Goal: Find specific page/section: Find specific page/section

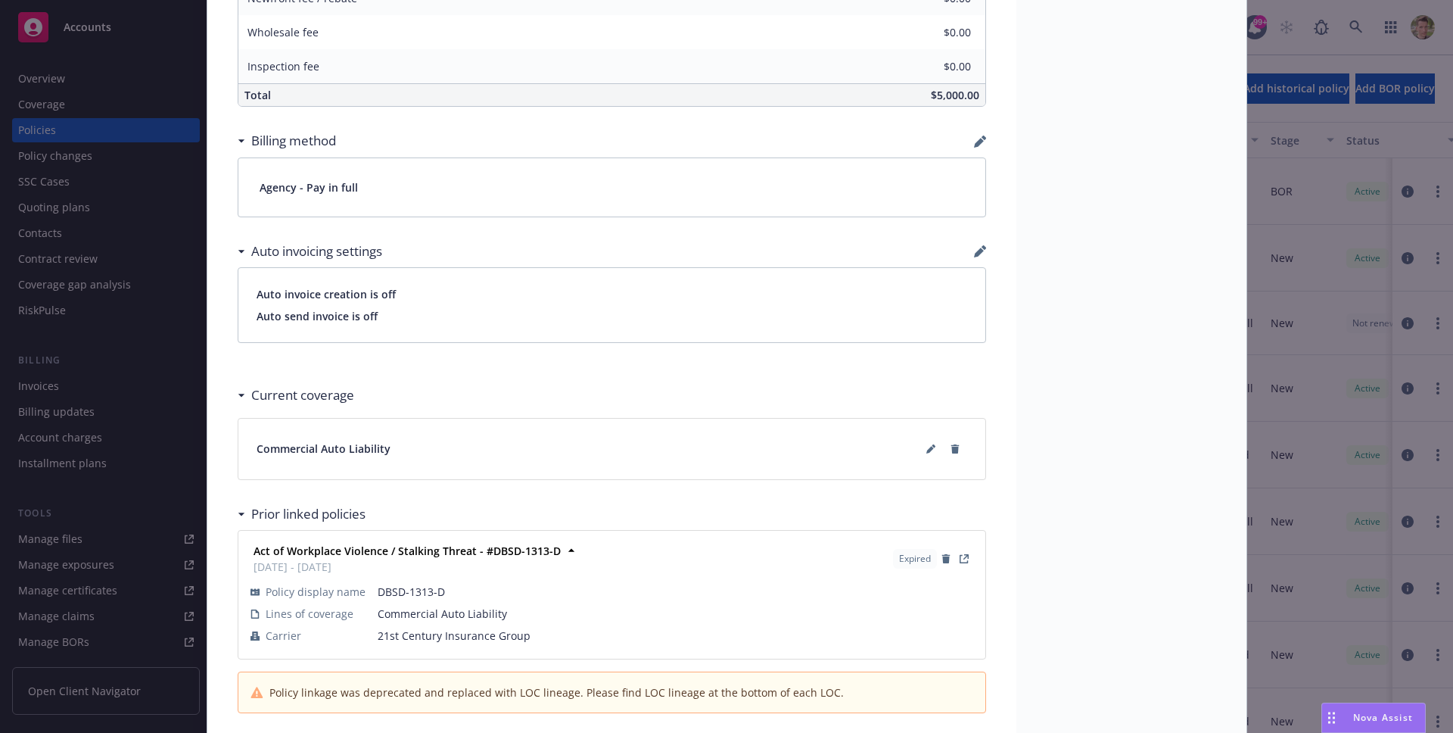
scroll to position [898, 0]
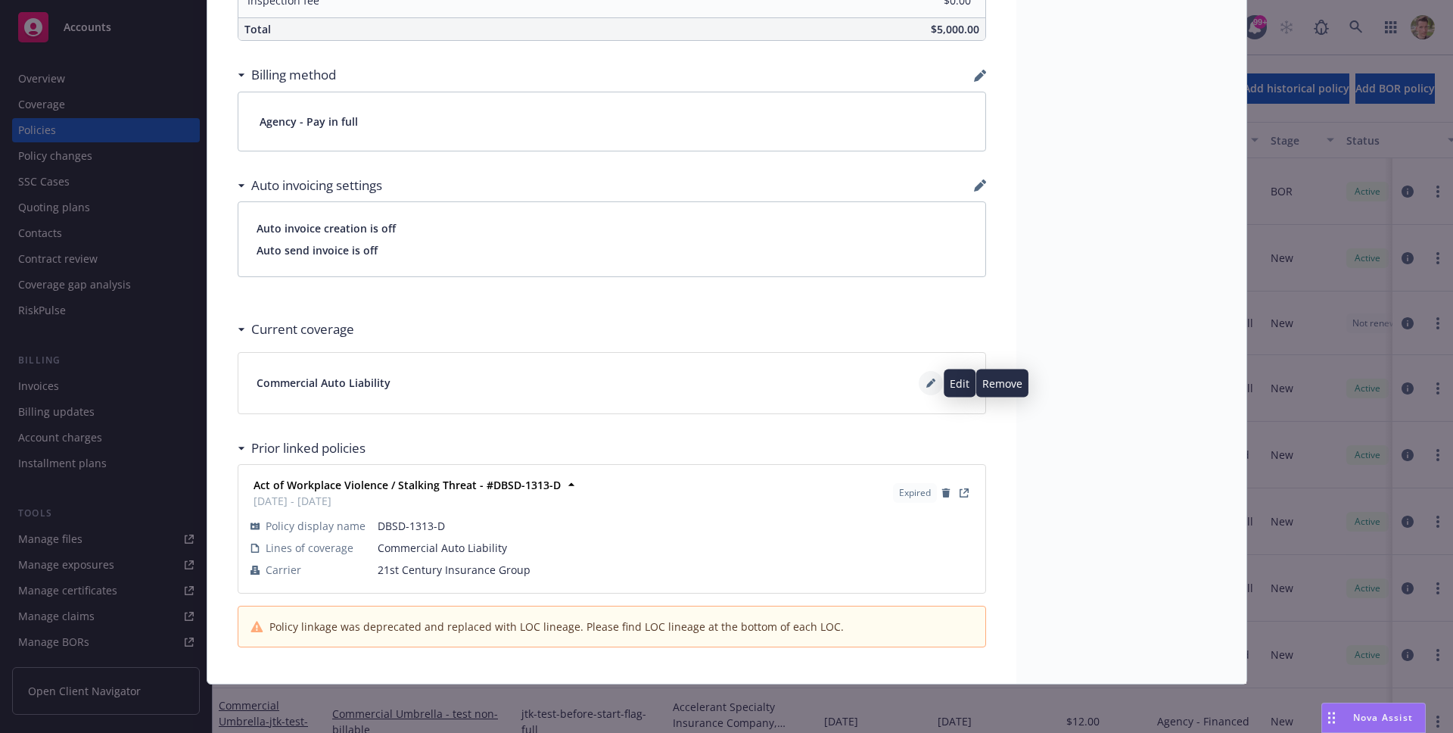
click at [926, 385] on icon at bounding box center [930, 384] width 8 height 8
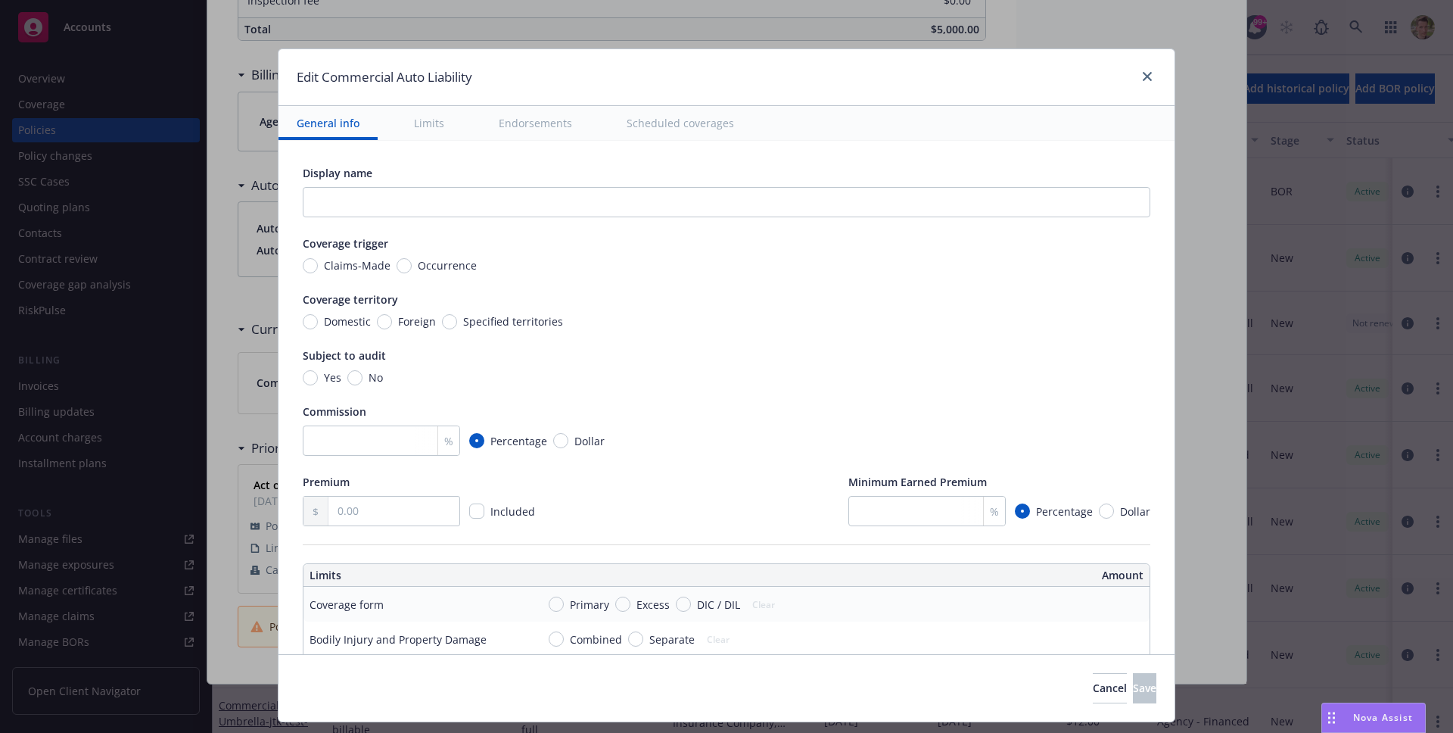
click at [665, 108] on button "Scheduled coverages" at bounding box center [680, 123] width 144 height 34
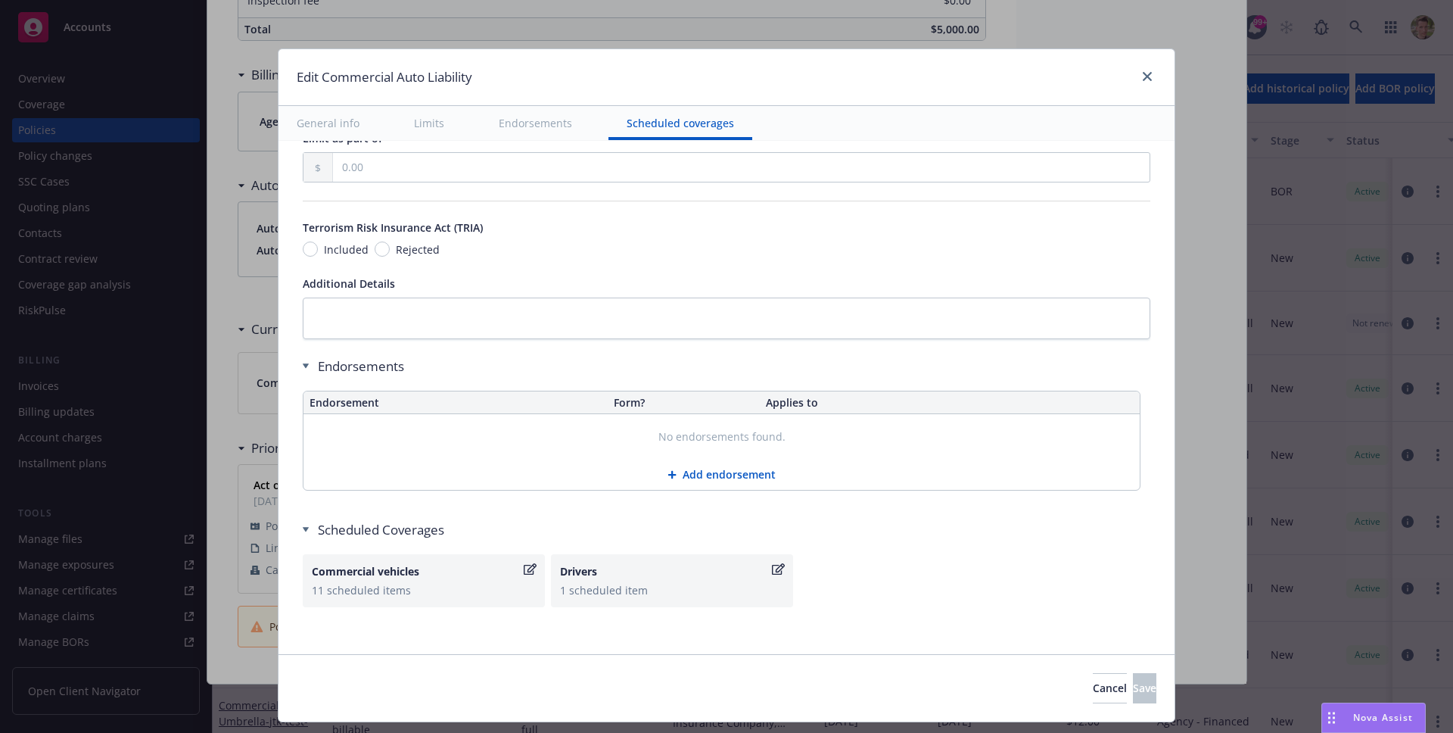
scroll to position [2055, 0]
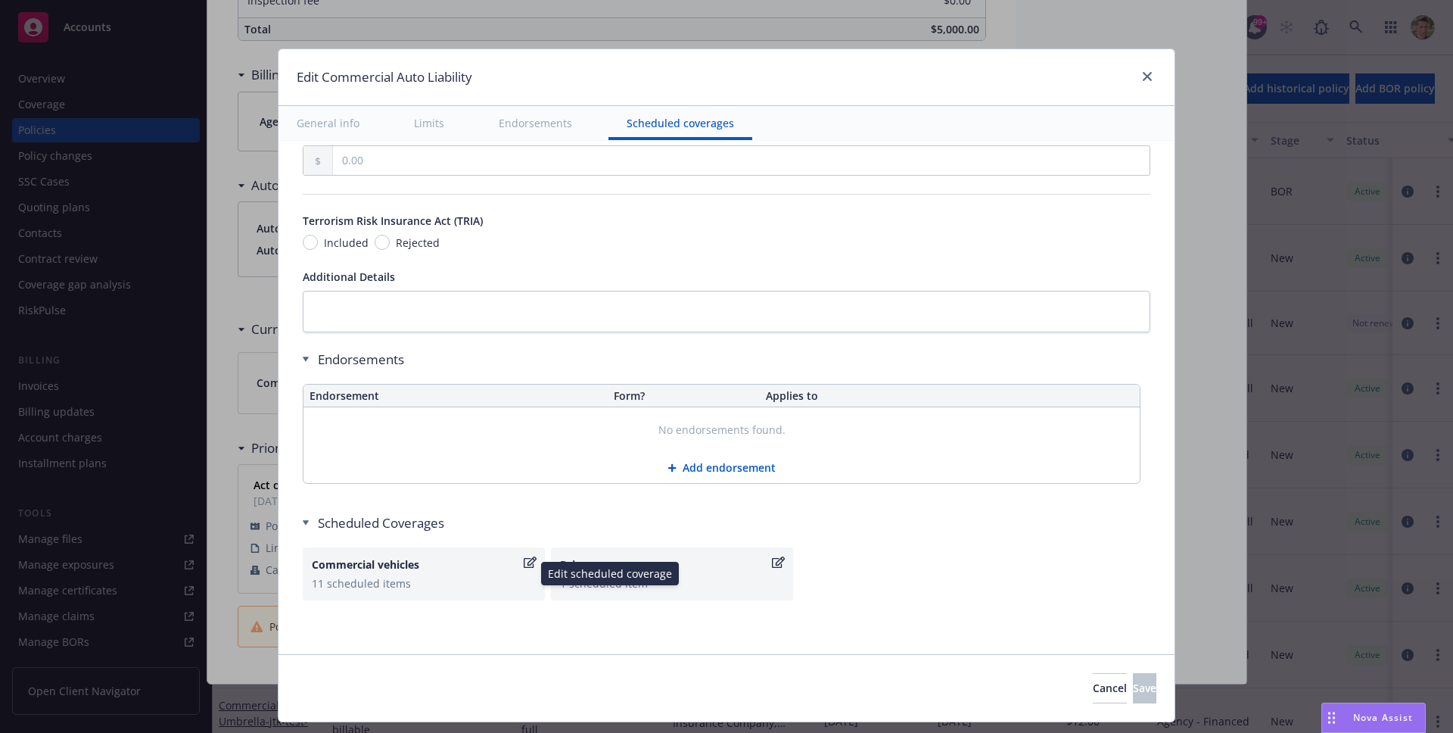
click at [526, 562] on icon "button" at bounding box center [530, 561] width 13 height 11
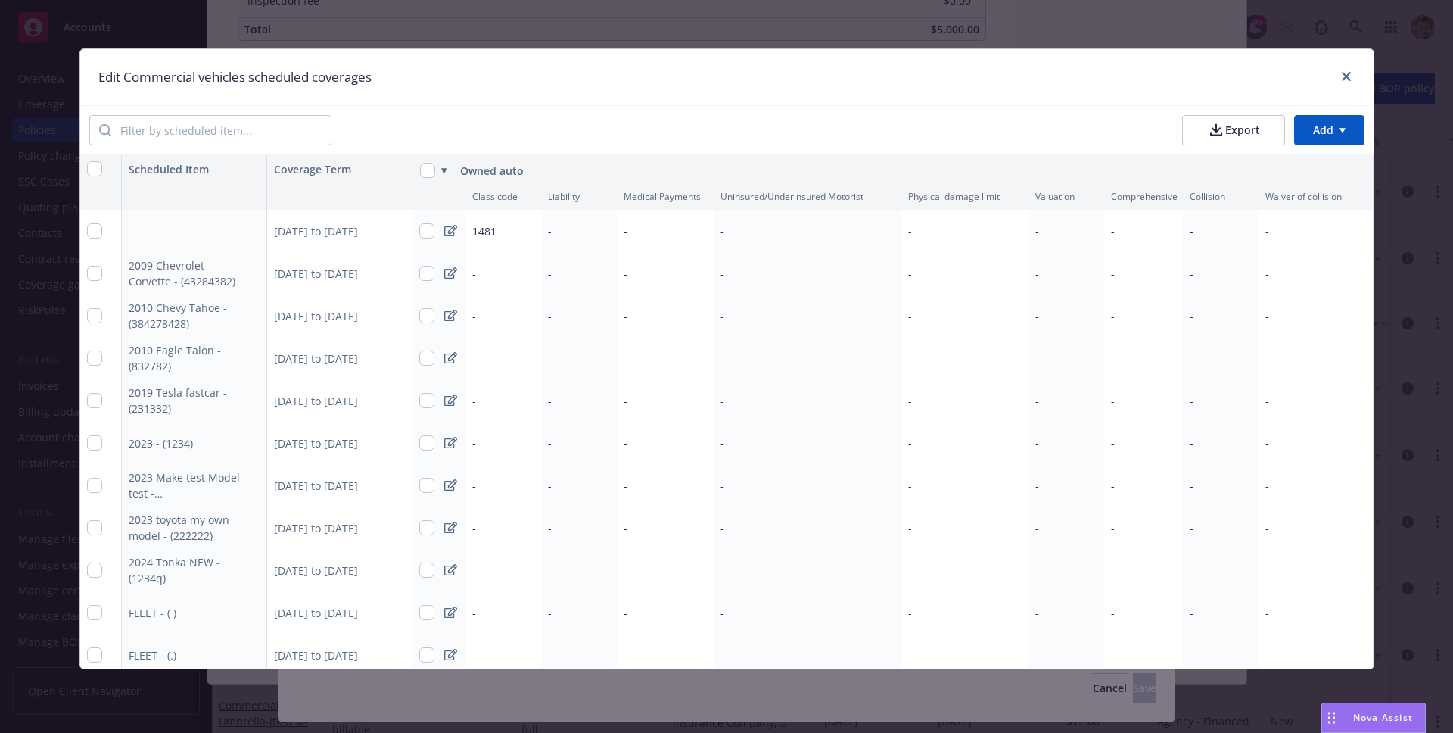
click at [210, 76] on h1 "Edit Commercial vehicles scheduled coverages" at bounding box center [234, 77] width 273 height 20
click at [448, 230] on icon at bounding box center [450, 231] width 13 height 12
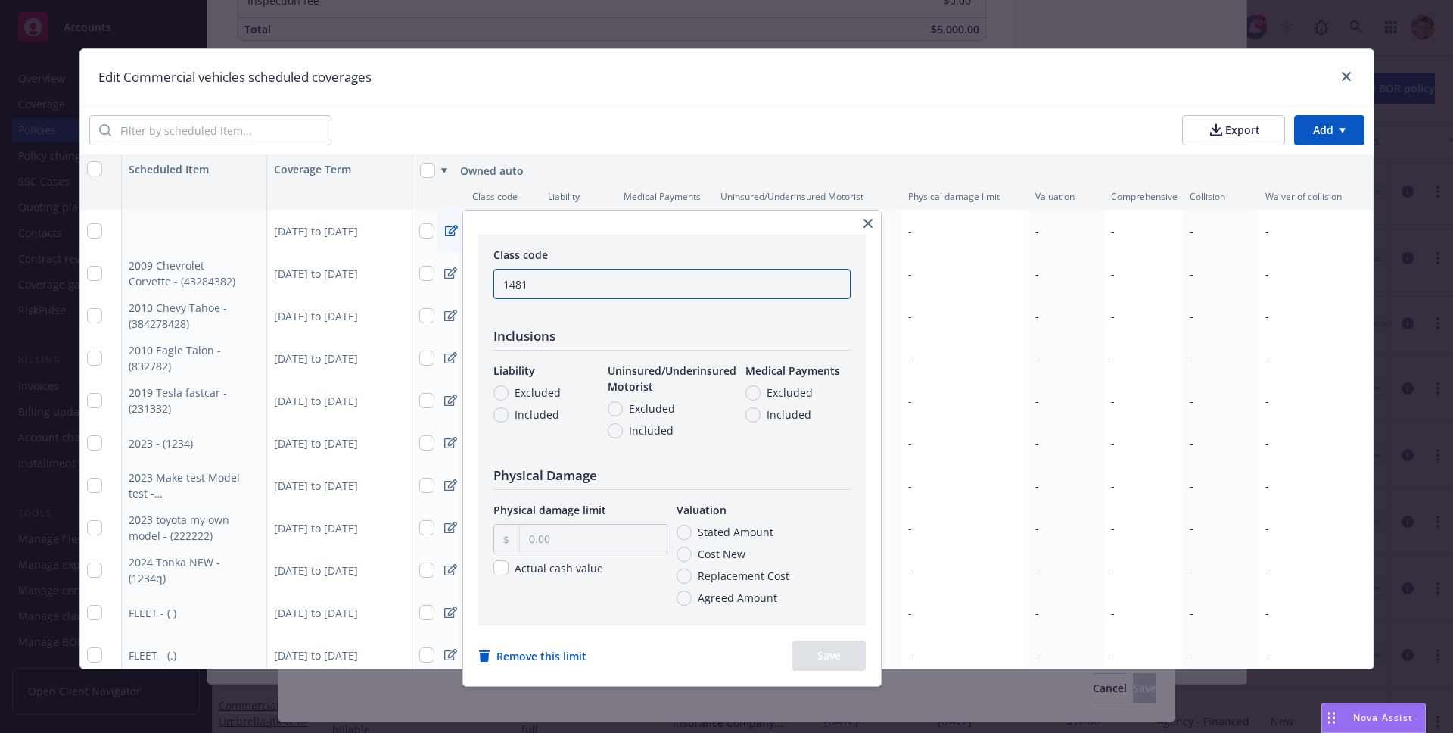
click at [549, 282] on input "1481" at bounding box center [671, 284] width 357 height 30
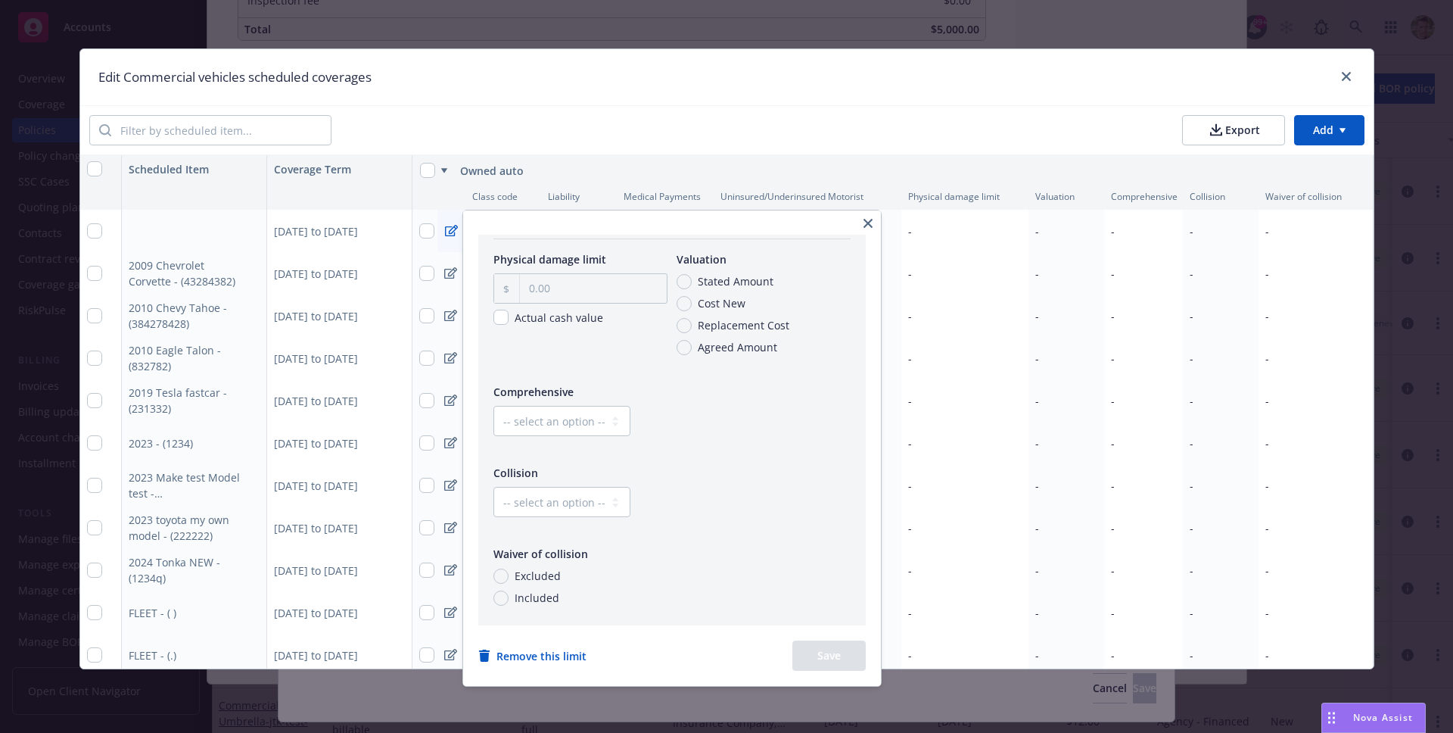
scroll to position [0, 0]
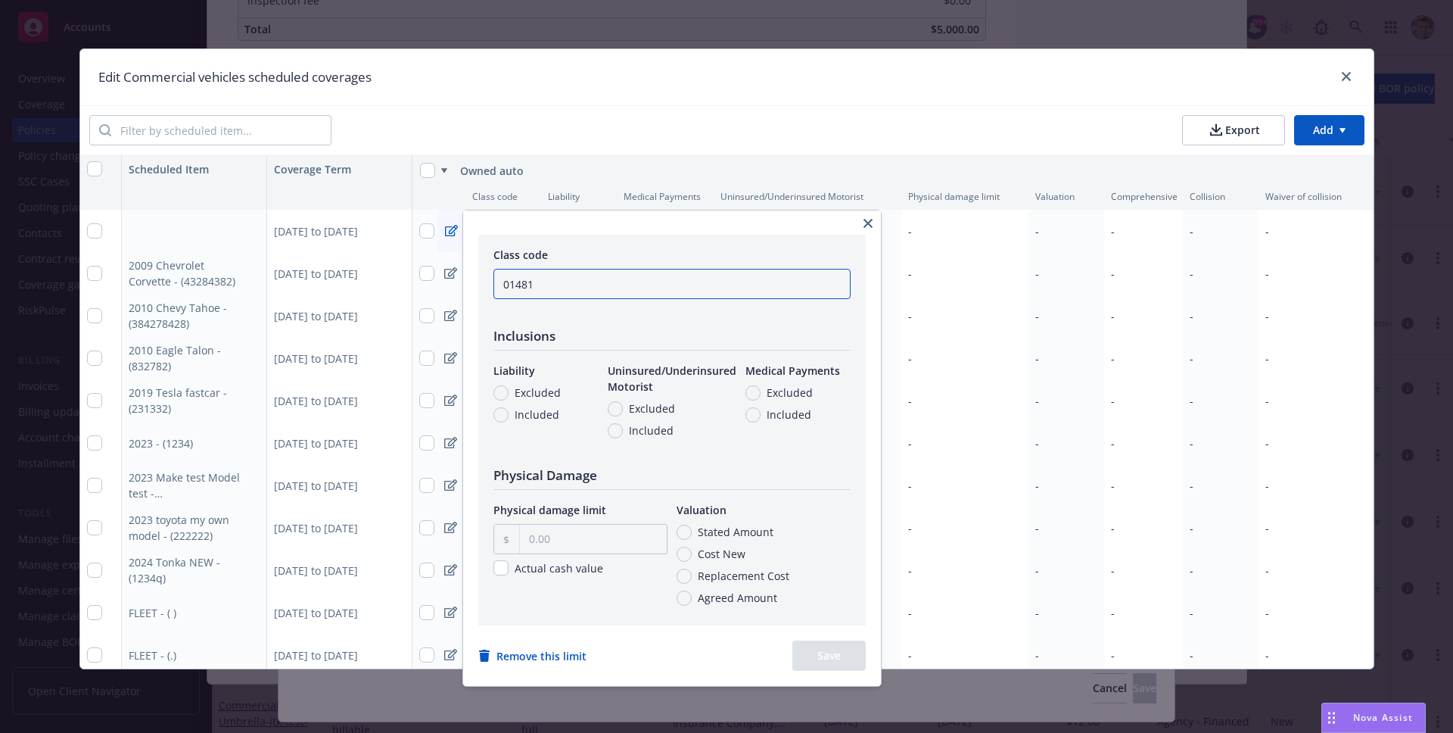
type input "01481"
click at [520, 390] on span "Excluded" at bounding box center [538, 392] width 46 height 16
click at [509, 390] on input "Excluded" at bounding box center [500, 392] width 15 height 15
radio input "true"
click at [520, 390] on span "Excluded" at bounding box center [538, 392] width 46 height 16
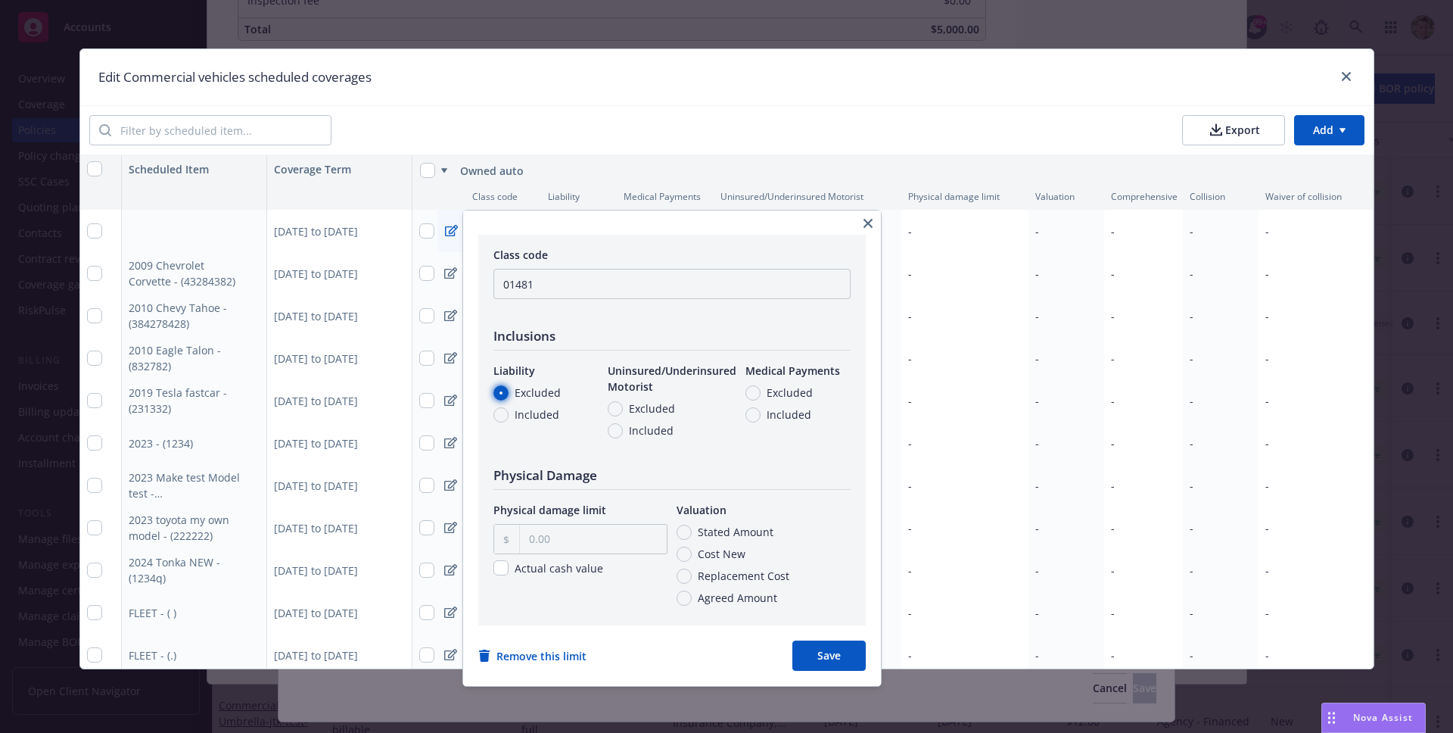
click at [509, 390] on input "Excluded" at bounding box center [500, 392] width 15 height 15
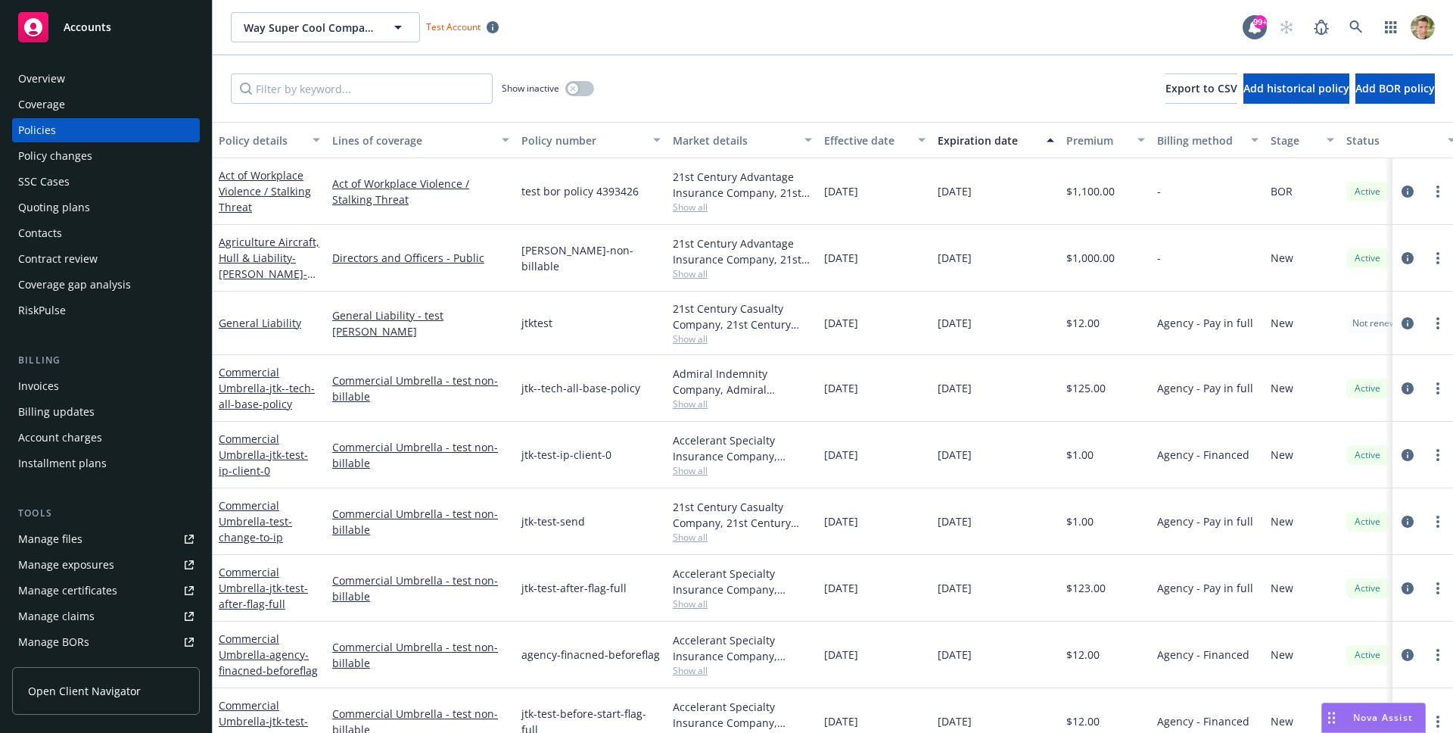
click at [879, 222] on div "02/19/2025" at bounding box center [875, 191] width 114 height 67
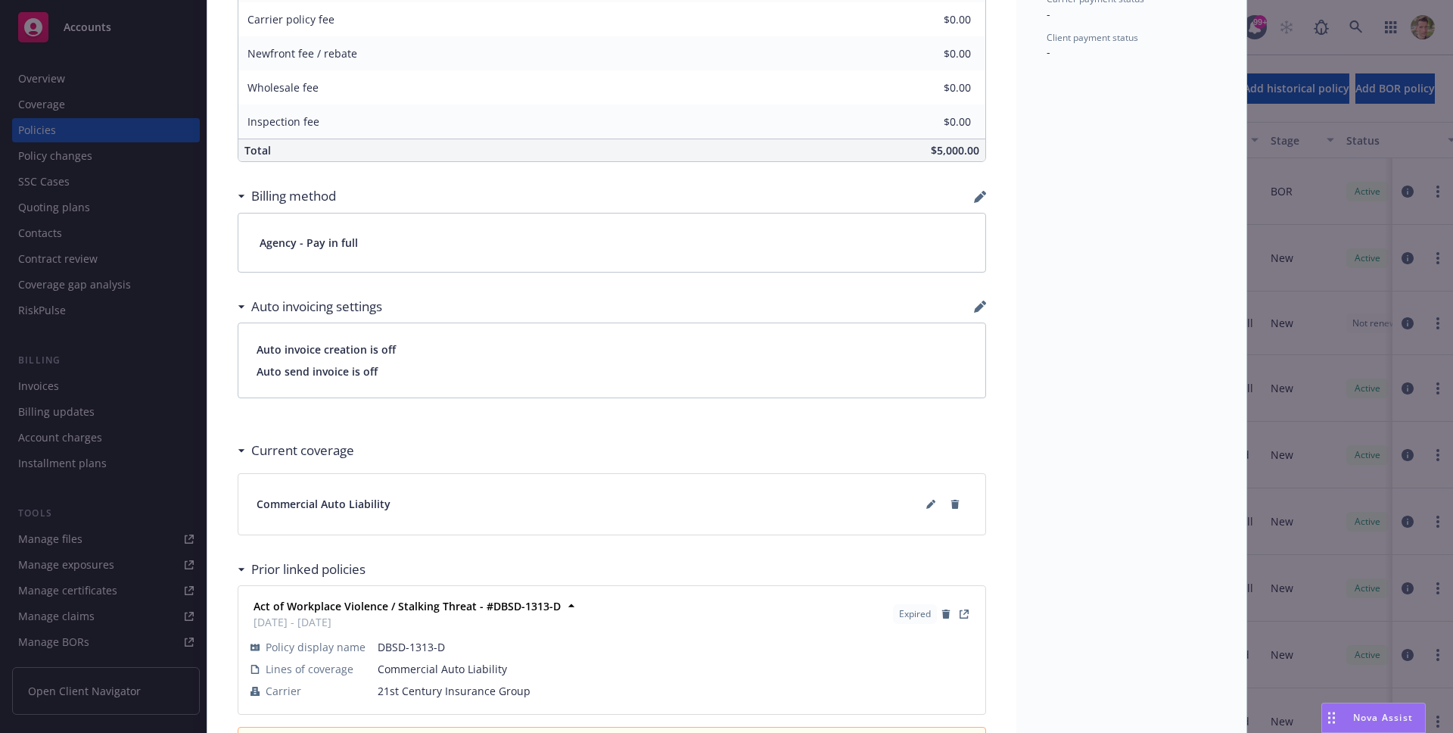
scroll to position [898, 0]
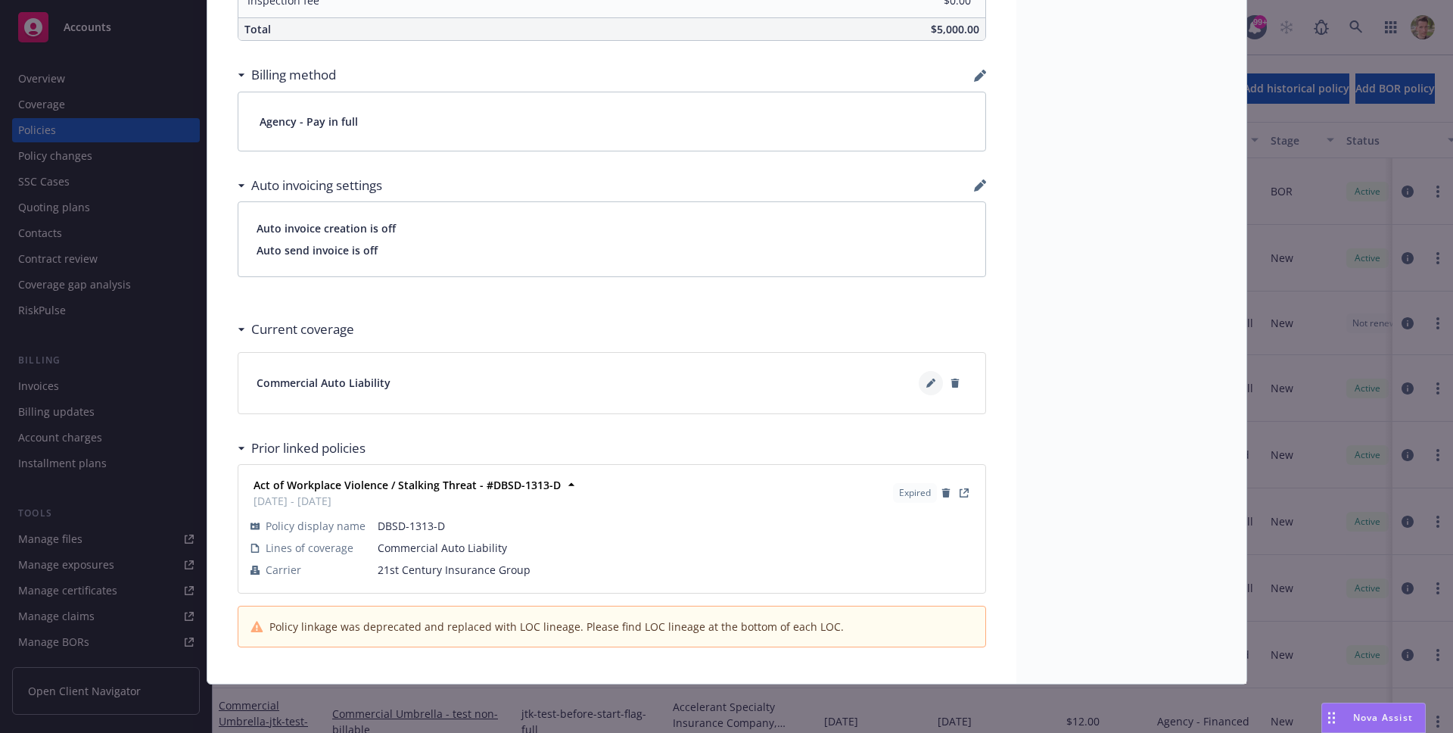
click at [926, 387] on button at bounding box center [931, 383] width 24 height 24
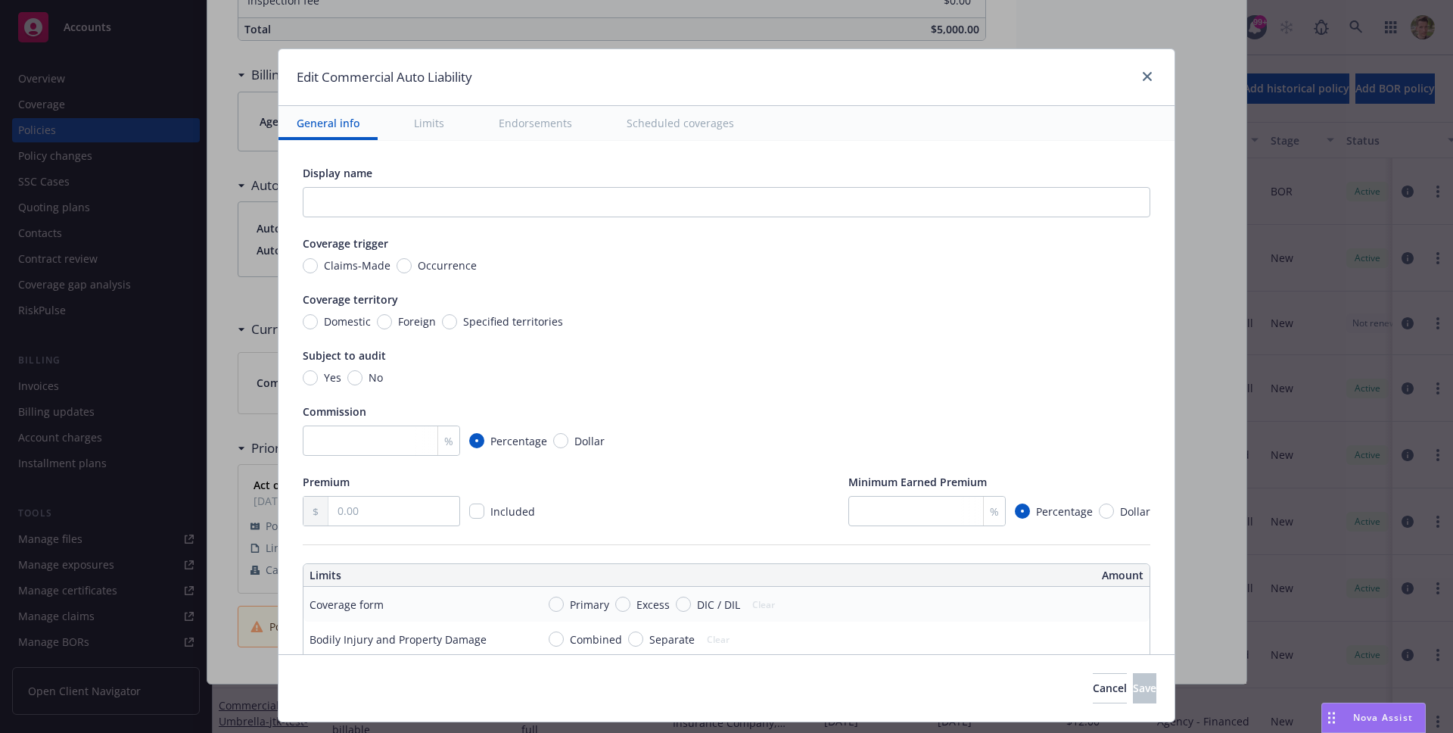
click at [658, 126] on button "Scheduled coverages" at bounding box center [680, 123] width 144 height 34
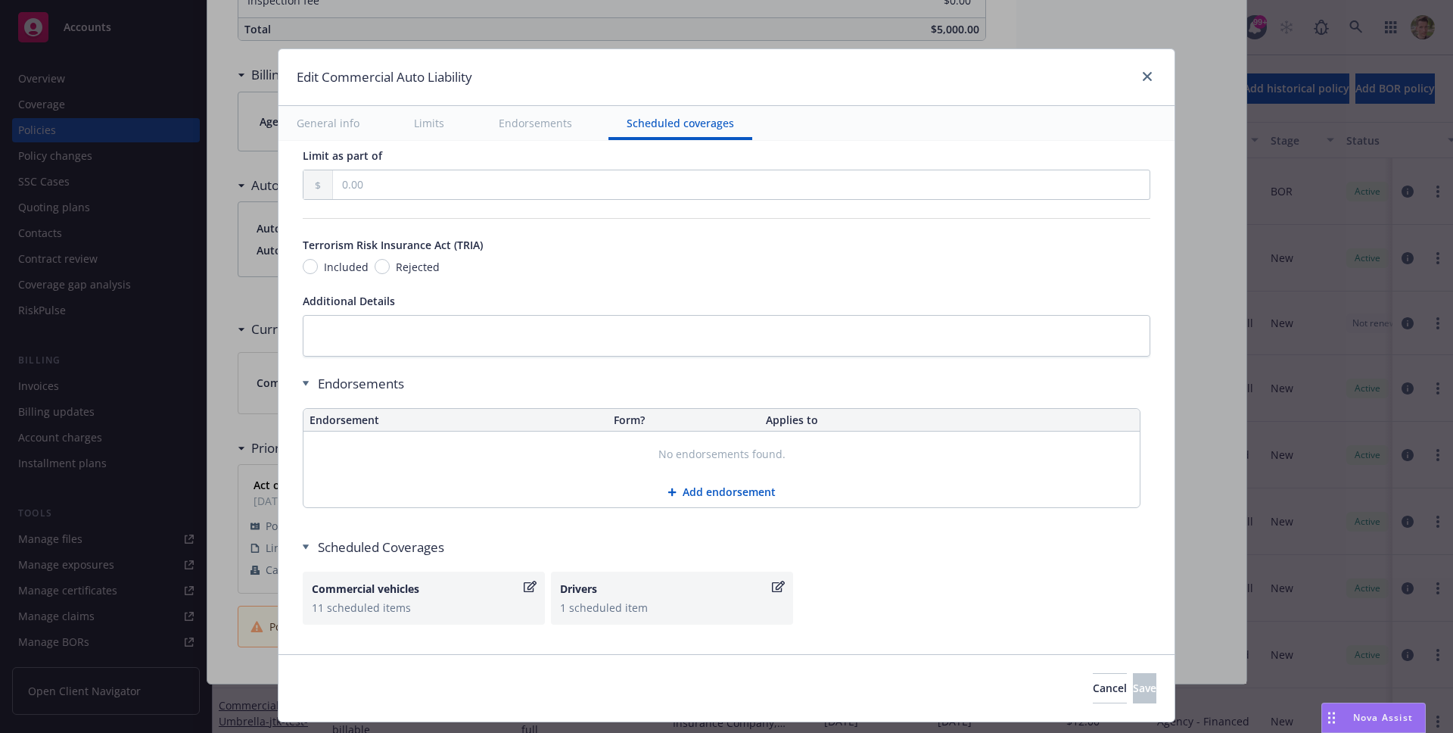
scroll to position [2055, 0]
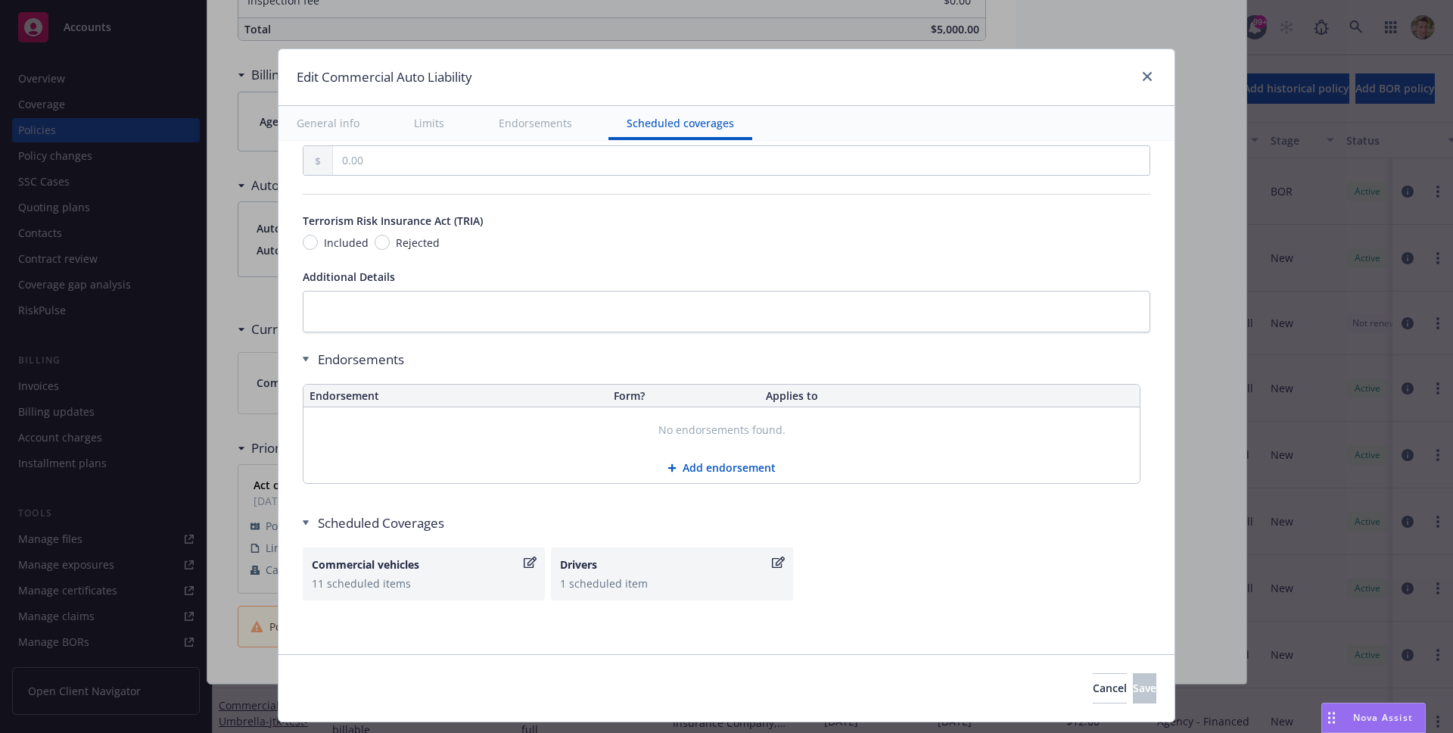
click at [524, 564] on icon "button" at bounding box center [530, 562] width 13 height 12
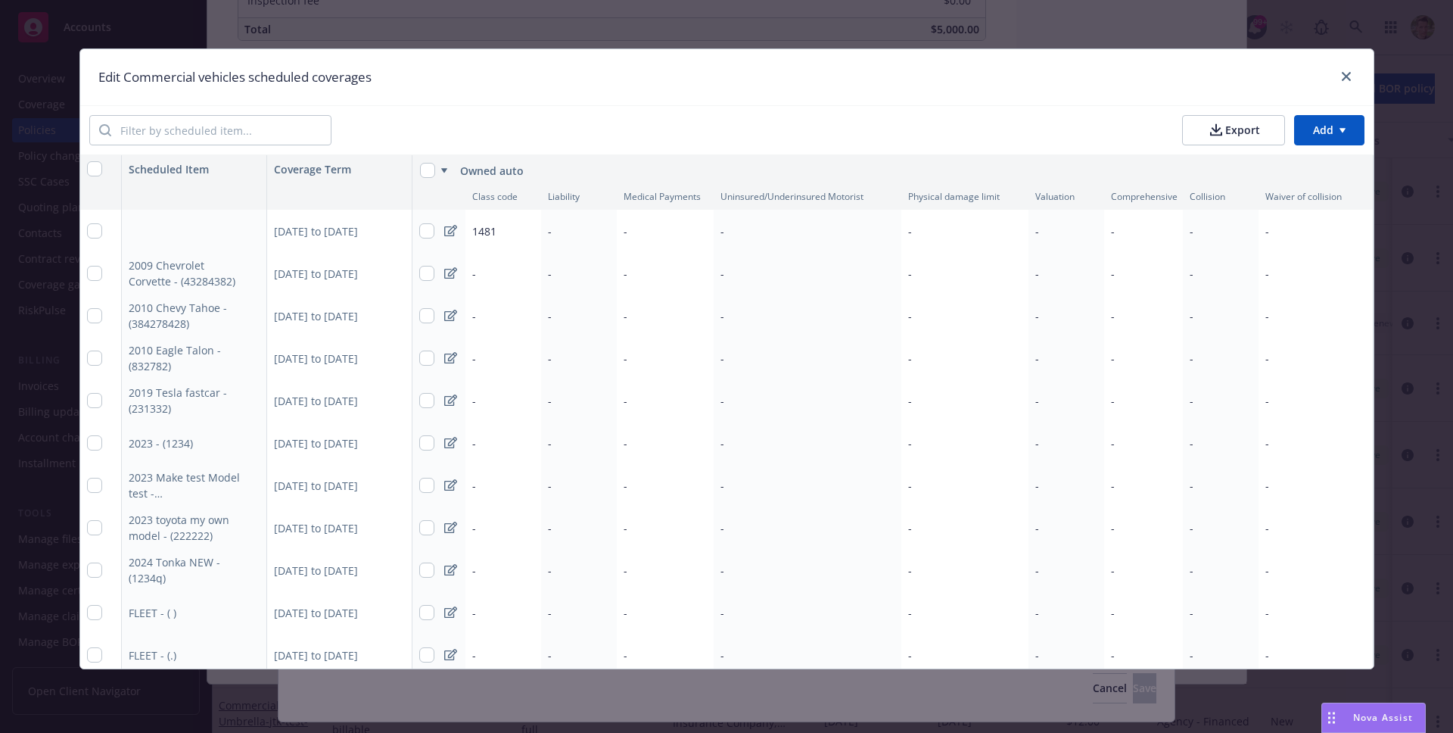
click at [450, 232] on icon at bounding box center [450, 231] width 13 height 12
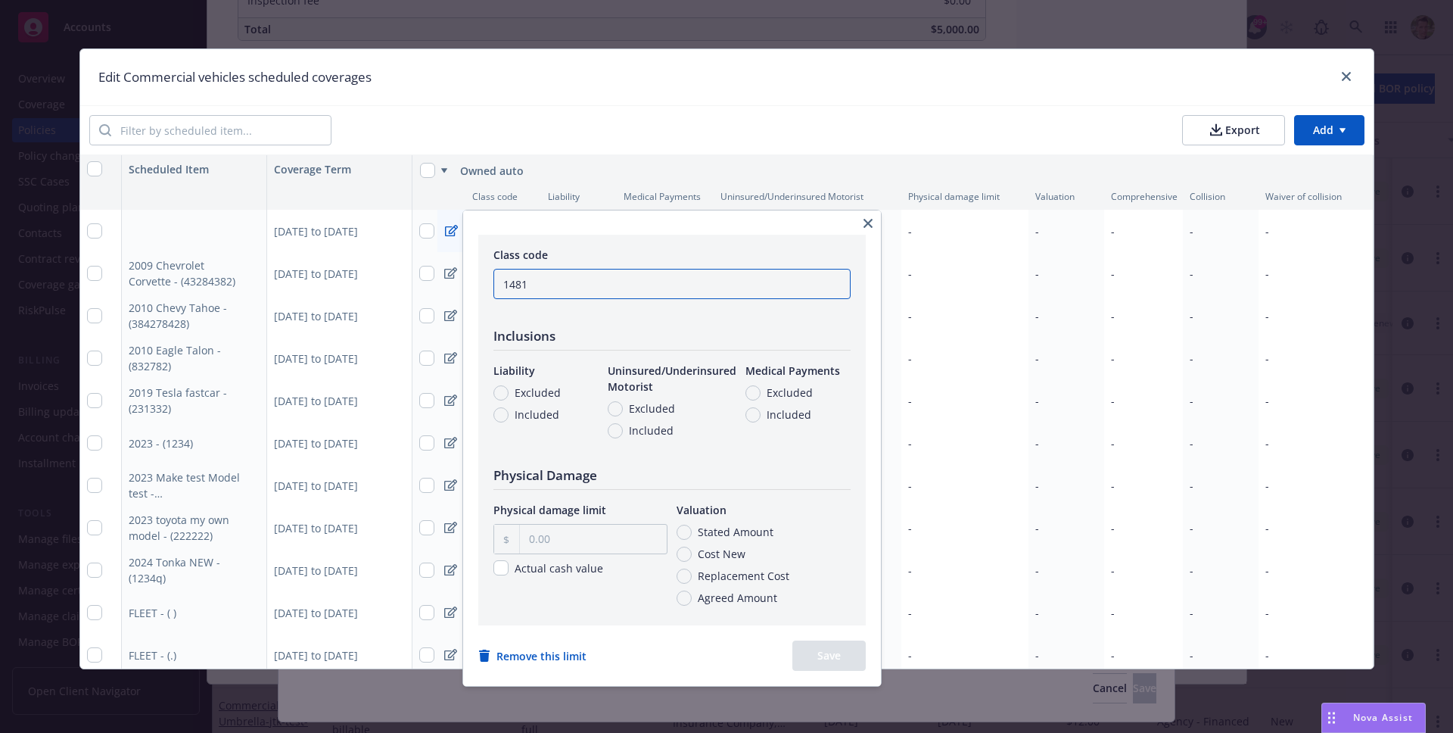
click at [509, 284] on input "1481" at bounding box center [671, 284] width 357 height 30
click at [695, 286] on input "01481" at bounding box center [671, 284] width 357 height 30
type input "1481"
click at [511, 473] on h1 "Physical Damage" at bounding box center [671, 475] width 357 height 16
drag, startPoint x: 511, startPoint y: 473, endPoint x: 574, endPoint y: 471, distance: 62.8
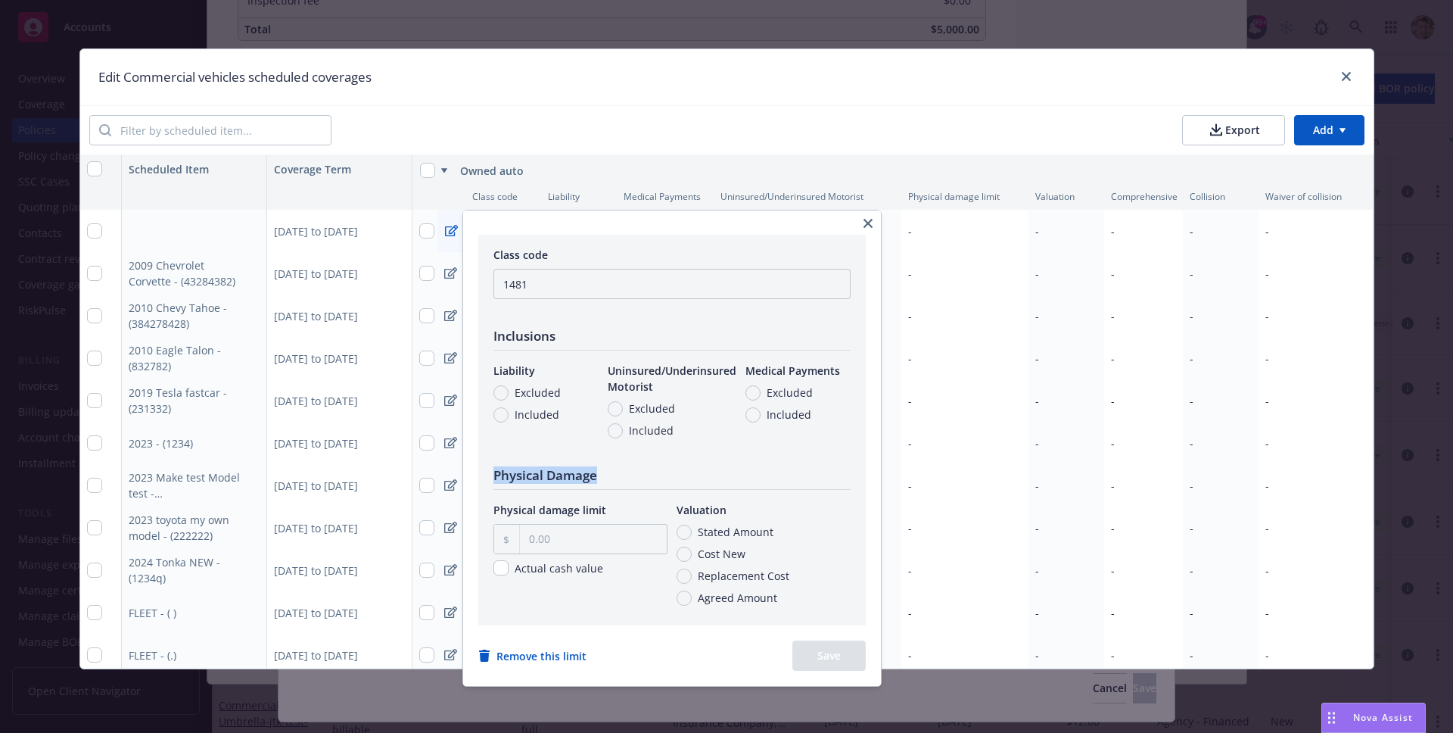
click at [574, 471] on h1 "Physical Damage" at bounding box center [671, 475] width 357 height 16
copy h1 "Physical Damage"
click at [512, 342] on h1 "Inclusions" at bounding box center [671, 336] width 357 height 16
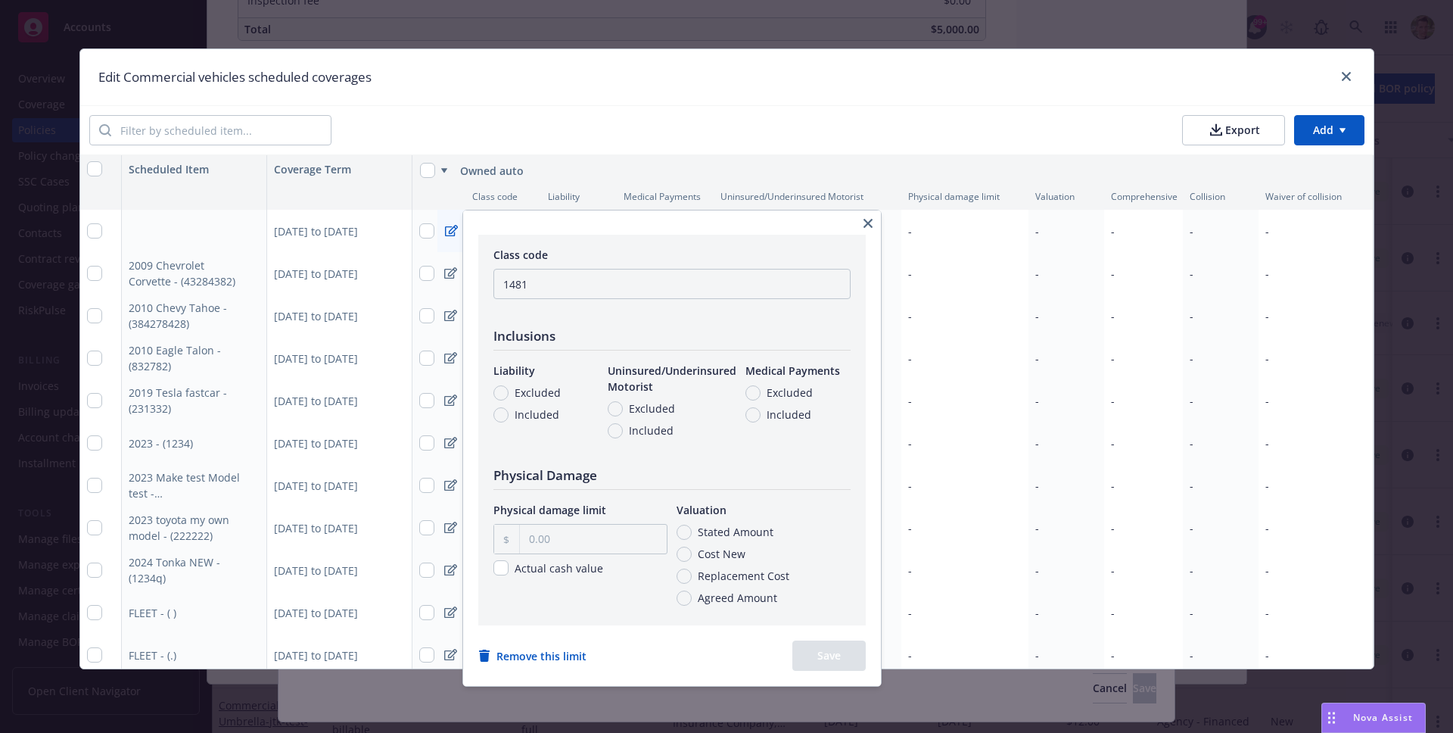
copy h1 "Inclusions"
click at [748, 370] on span "Medical Payments" at bounding box center [792, 370] width 95 height 14
drag, startPoint x: 748, startPoint y: 370, endPoint x: 801, endPoint y: 371, distance: 53.0
click at [801, 371] on span "Medical Payments" at bounding box center [792, 370] width 95 height 14
copy span "Medical Payments"
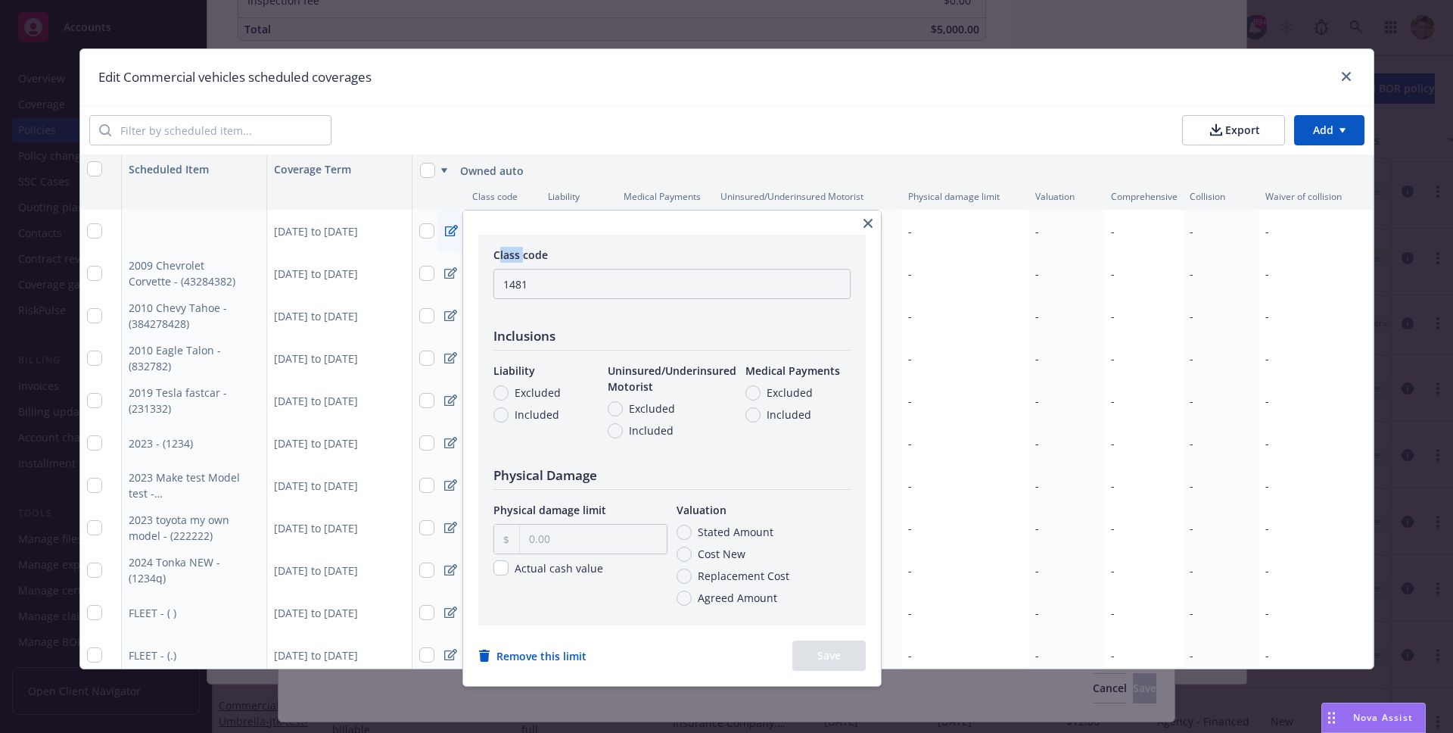
click at [873, 222] on icon "button" at bounding box center [868, 223] width 9 height 9
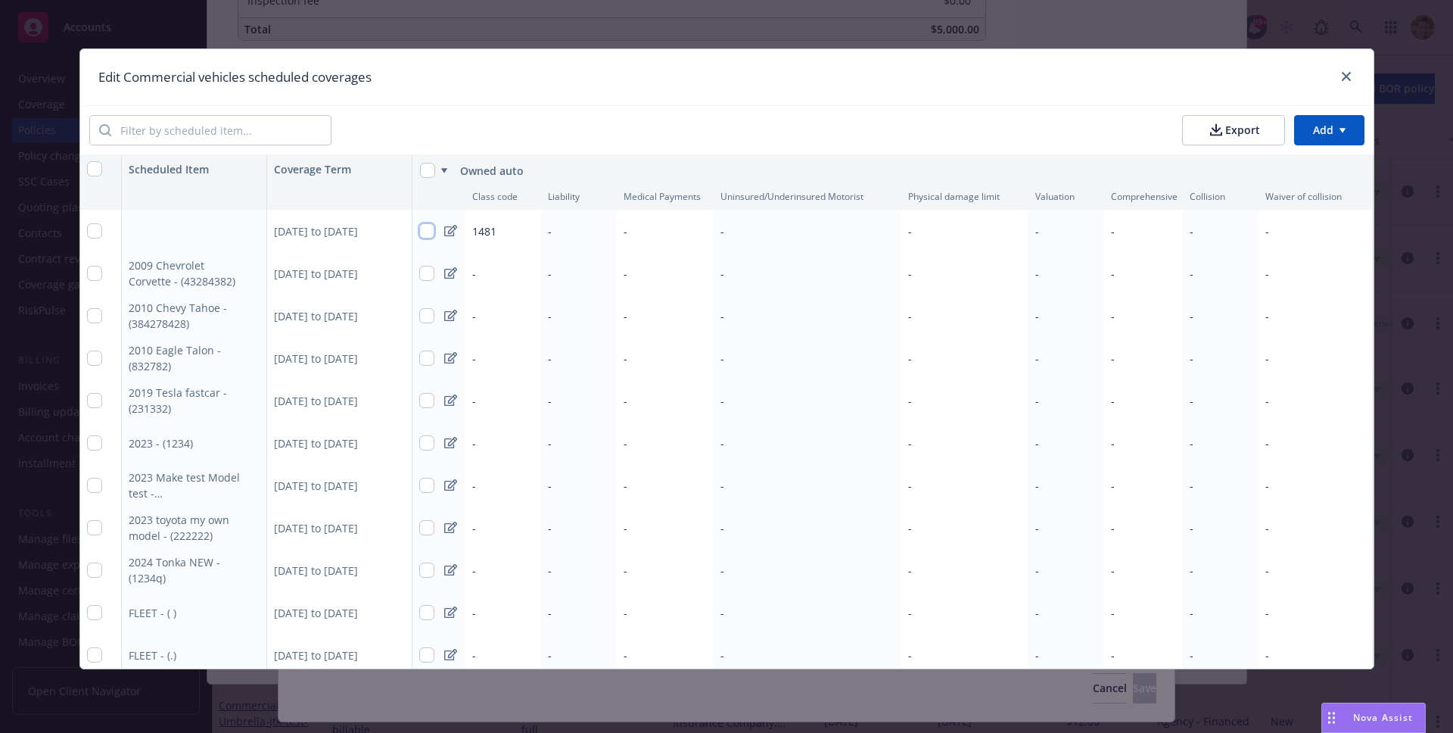
click at [421, 231] on input "checkbox" at bounding box center [426, 230] width 15 height 15
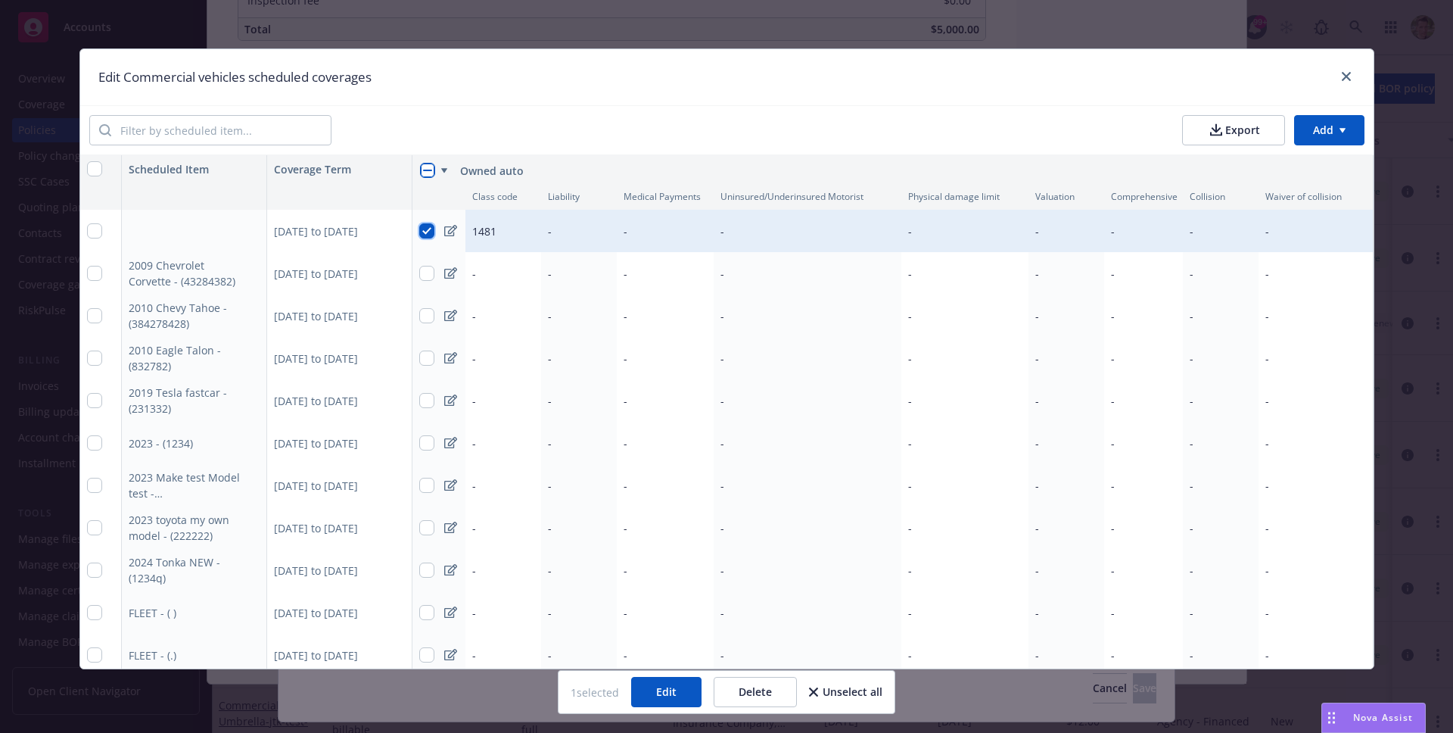
click at [422, 232] on input "checkbox" at bounding box center [426, 230] width 15 height 15
checkbox input "false"
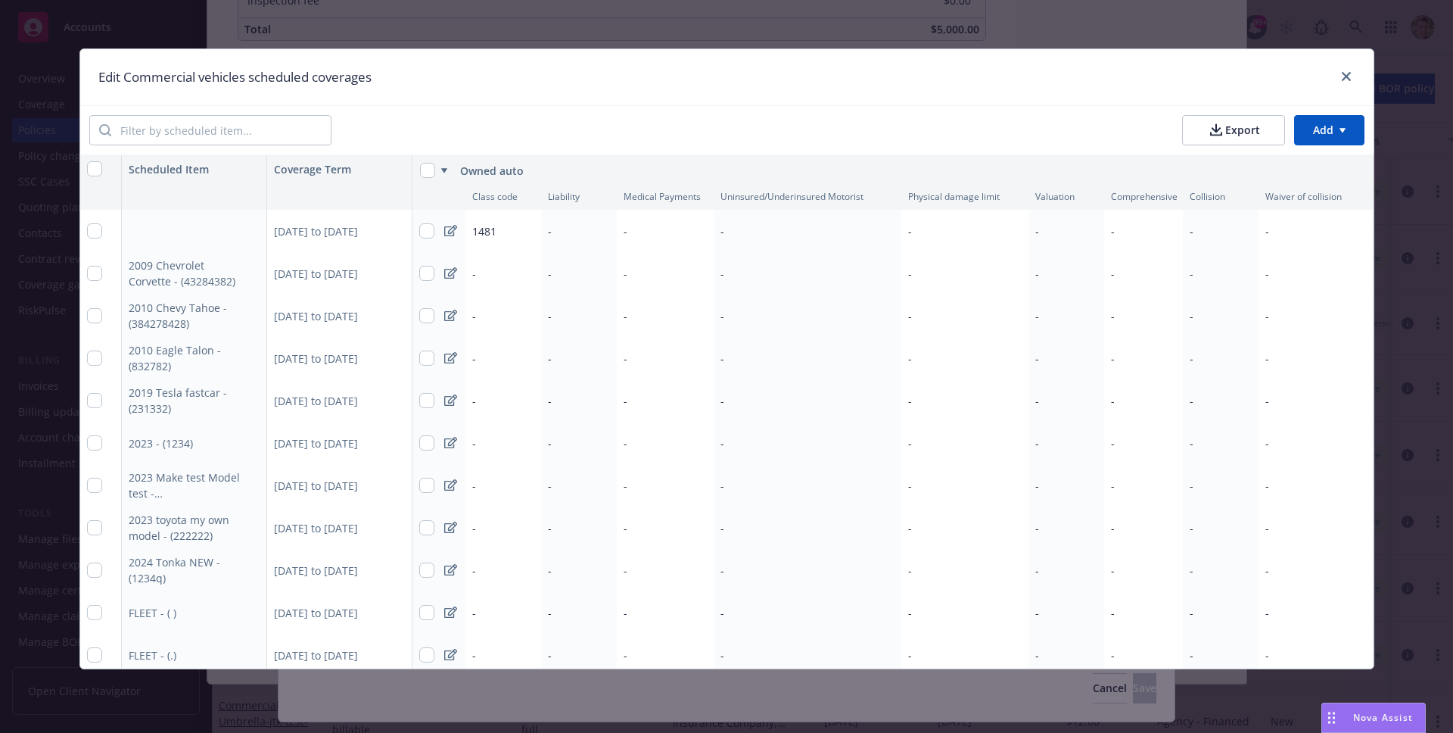
click at [444, 232] on icon at bounding box center [450, 231] width 13 height 12
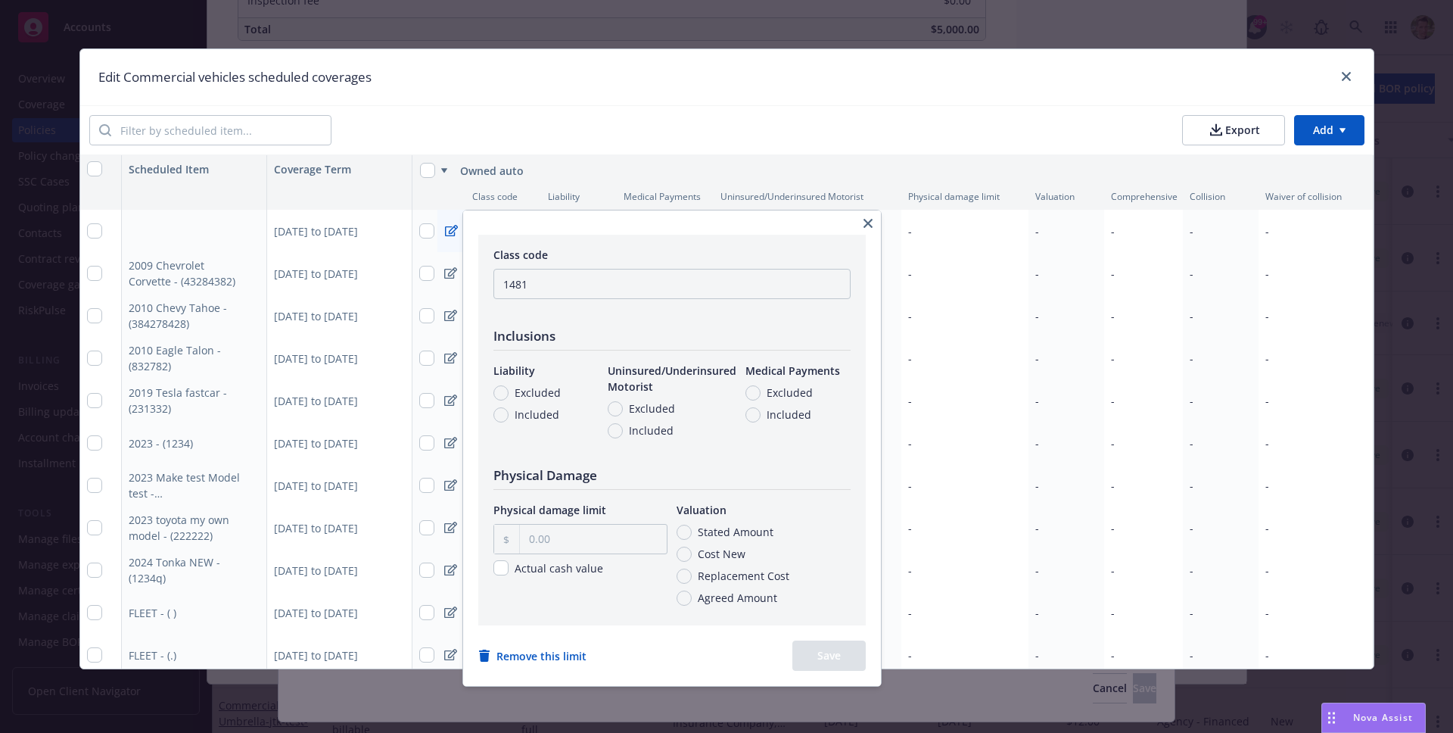
click at [871, 221] on icon "button" at bounding box center [868, 223] width 9 height 9
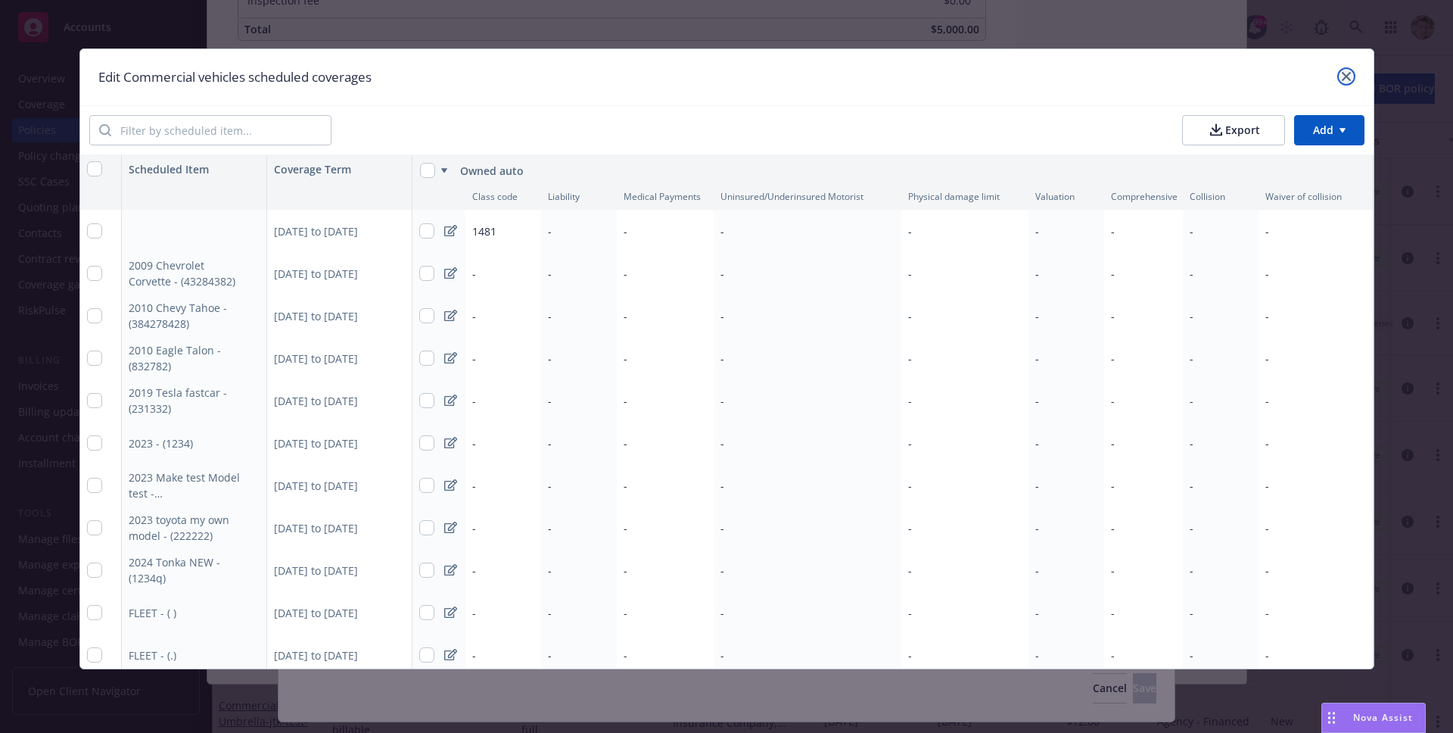
click at [1350, 70] on link "close" at bounding box center [1346, 76] width 18 height 18
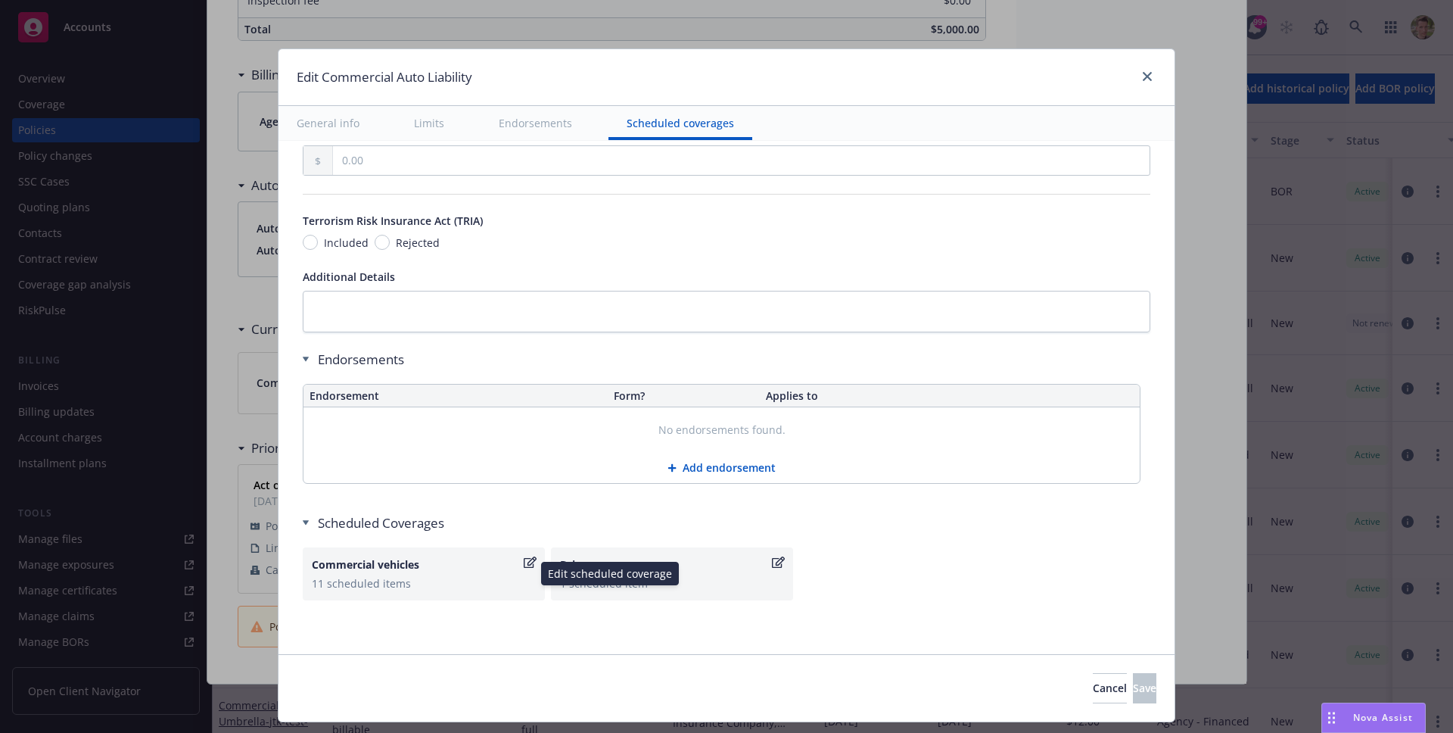
click at [462, 575] on div "11 scheduled items" at bounding box center [424, 583] width 224 height 16
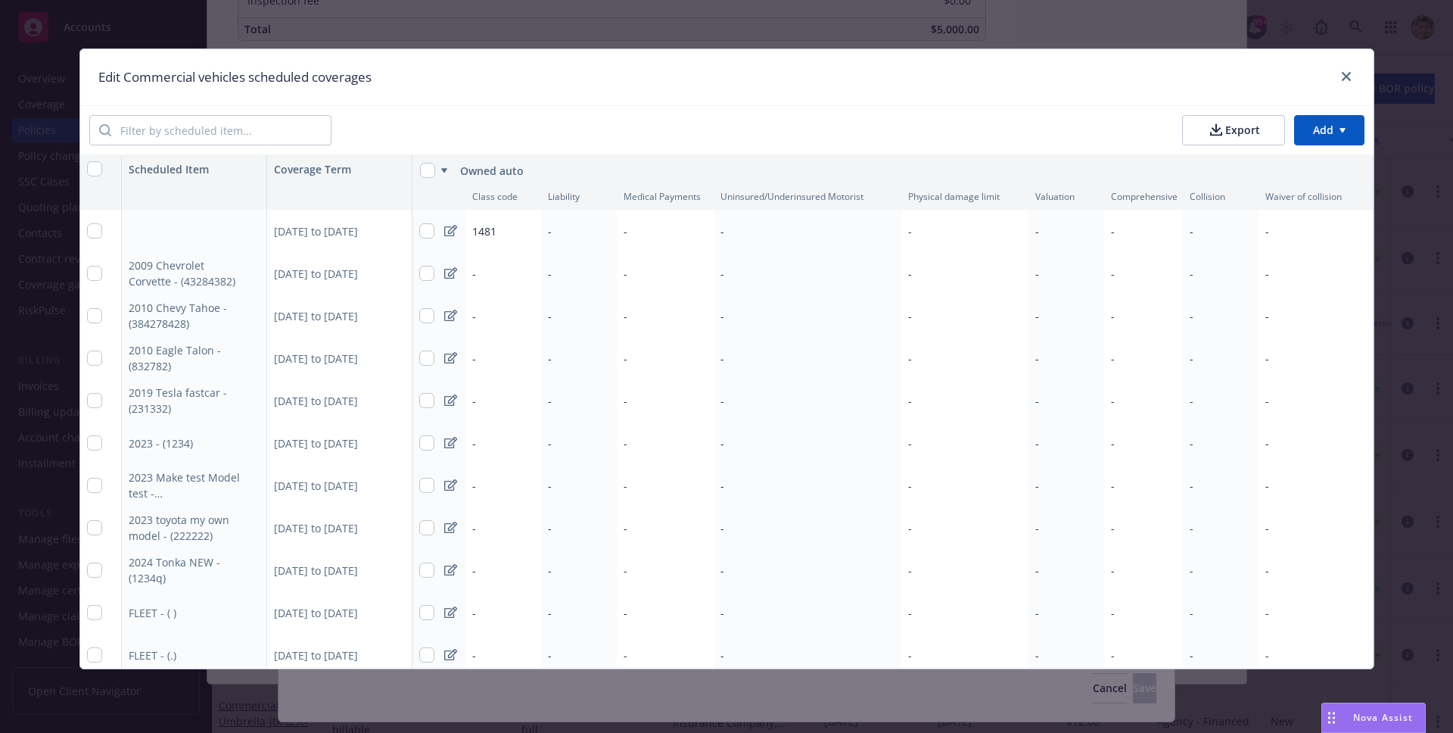
click at [486, 229] on span "1481" at bounding box center [484, 231] width 24 height 14
click at [566, 235] on span "Class code" at bounding box center [581, 233] width 54 height 14
drag, startPoint x: 566, startPoint y: 235, endPoint x: 615, endPoint y: 238, distance: 48.5
click at [615, 238] on div "Class code" at bounding box center [660, 234] width 212 height 16
copy span "Class code"
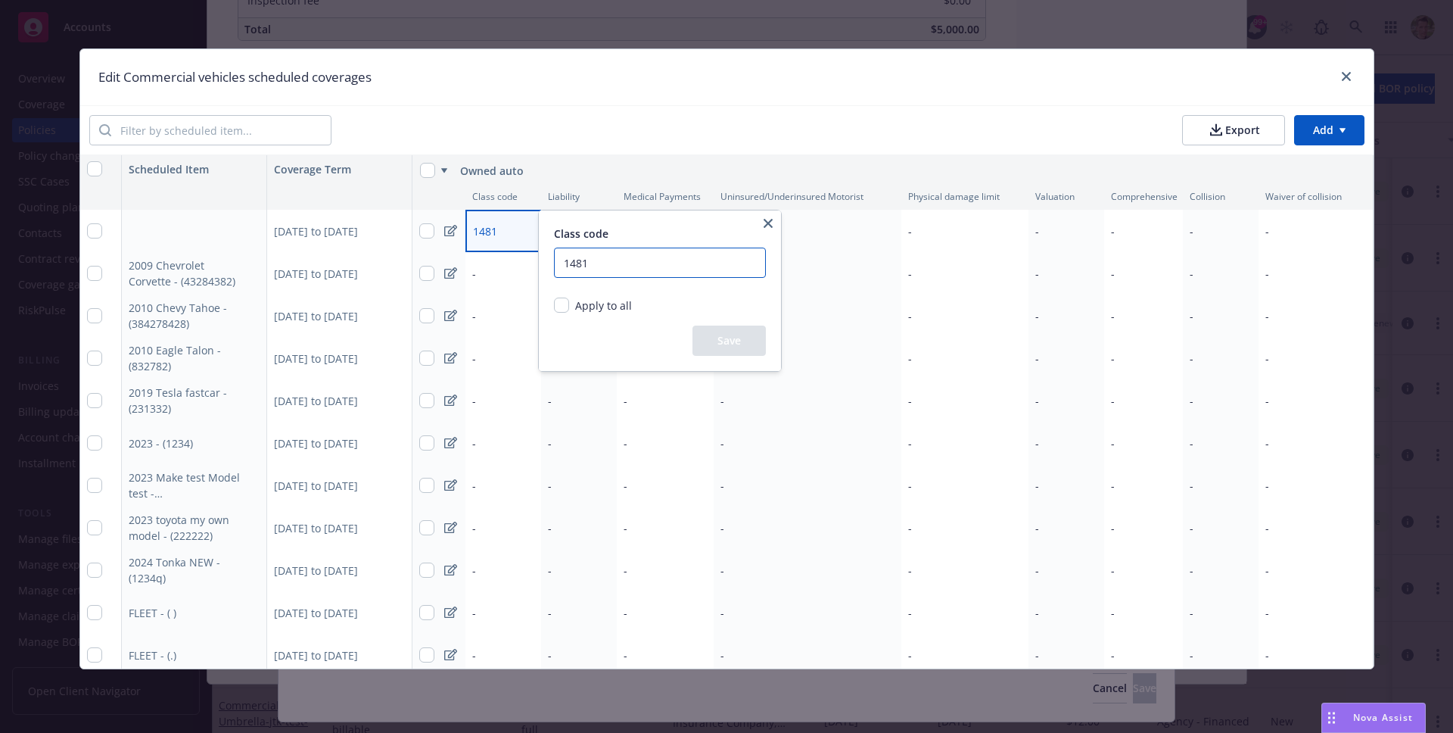
click at [599, 263] on input "1481" at bounding box center [660, 262] width 212 height 30
type input "01481"
click at [722, 333] on div "Save" at bounding box center [660, 340] width 212 height 30
click at [518, 228] on html "Accounts Overview Coverage Policies Policy changes SSC Cases Quoting plans Cont…" at bounding box center [726, 366] width 1453 height 733
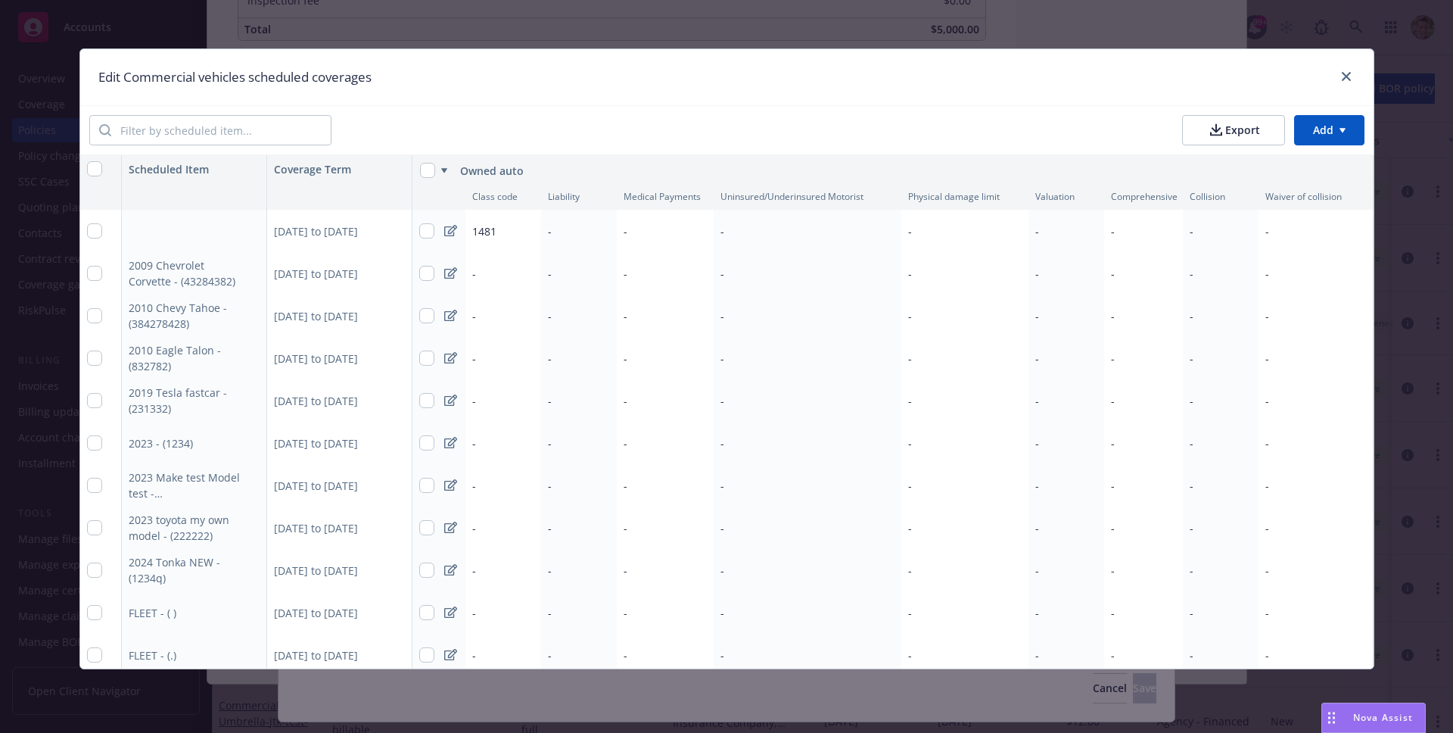
click at [1333, 130] on html "Accounts Overview Coverage Policies Policy changes SSC Cases Quoting plans Cont…" at bounding box center [726, 366] width 1453 height 733
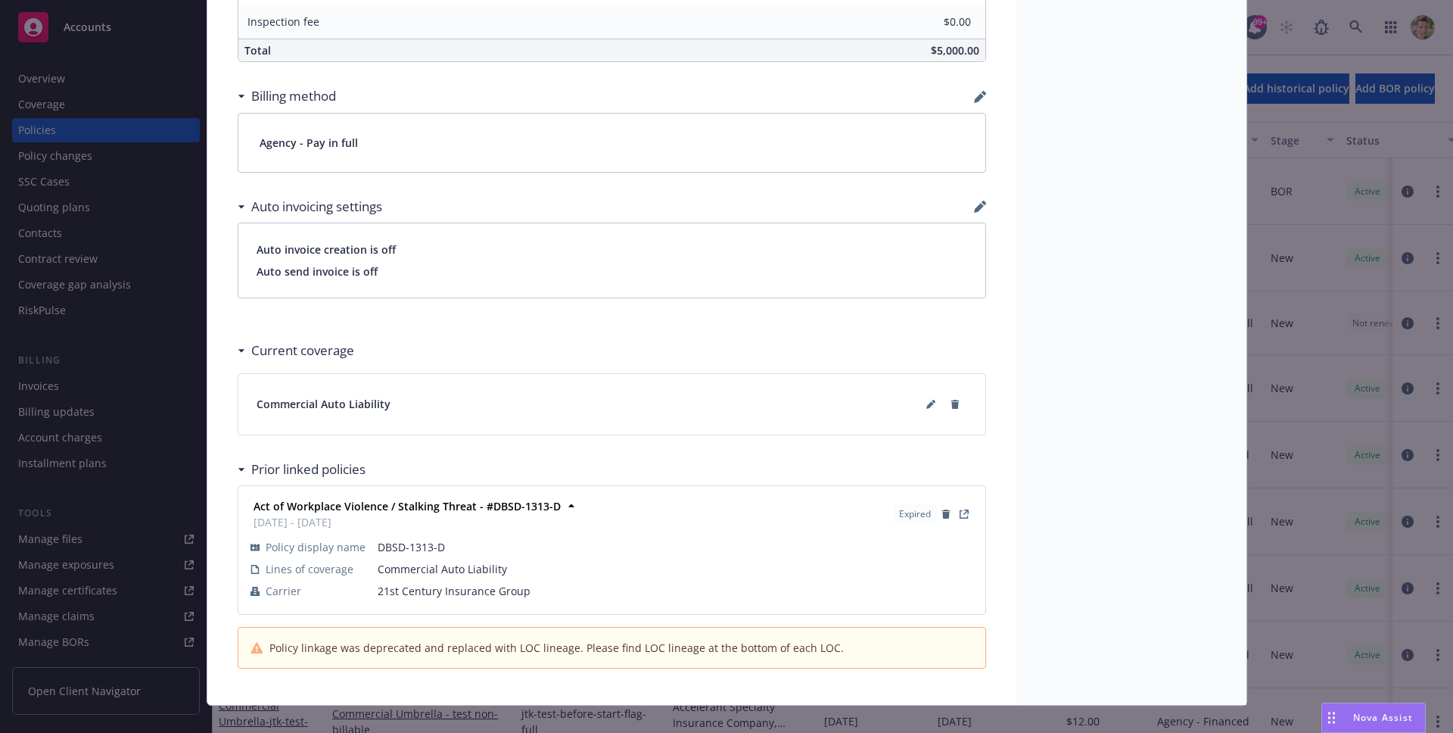
scroll to position [898, 0]
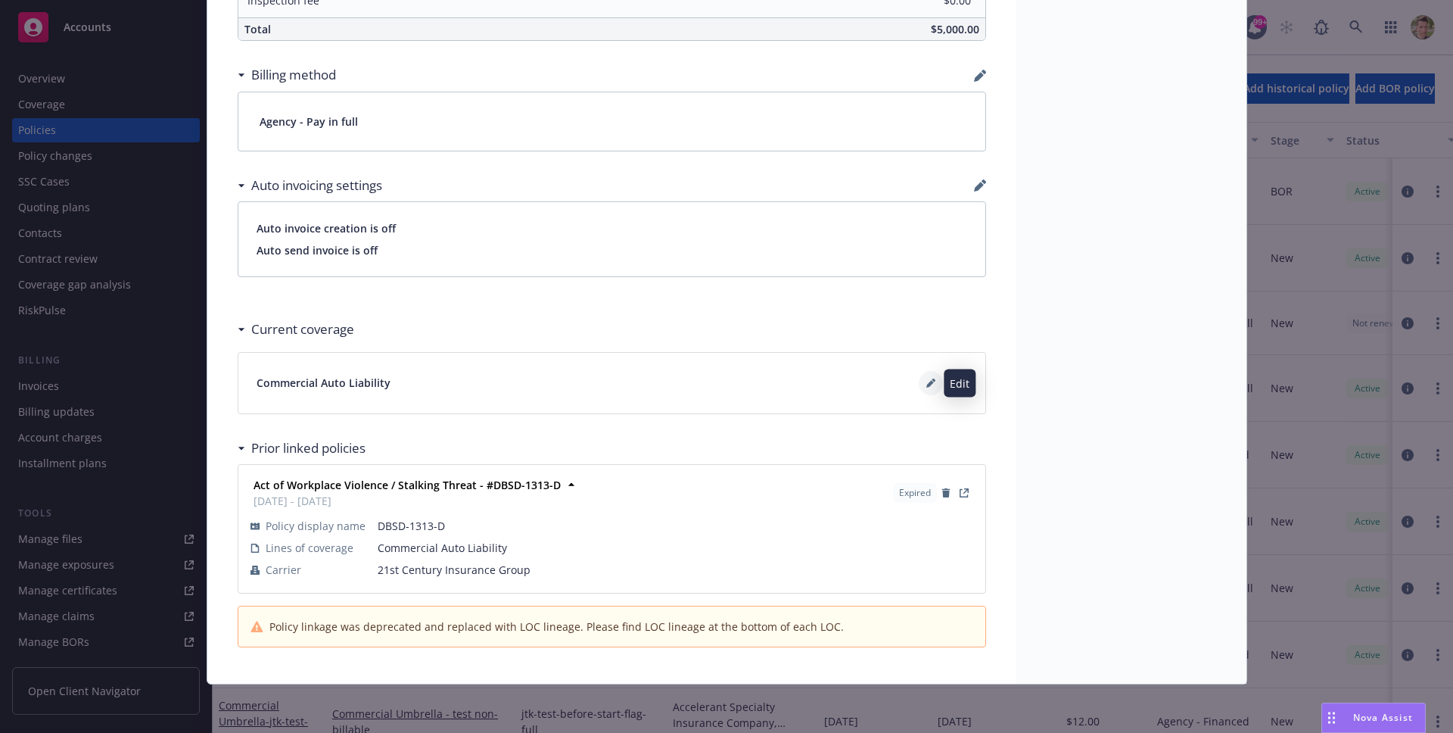
click at [919, 379] on button at bounding box center [931, 383] width 24 height 24
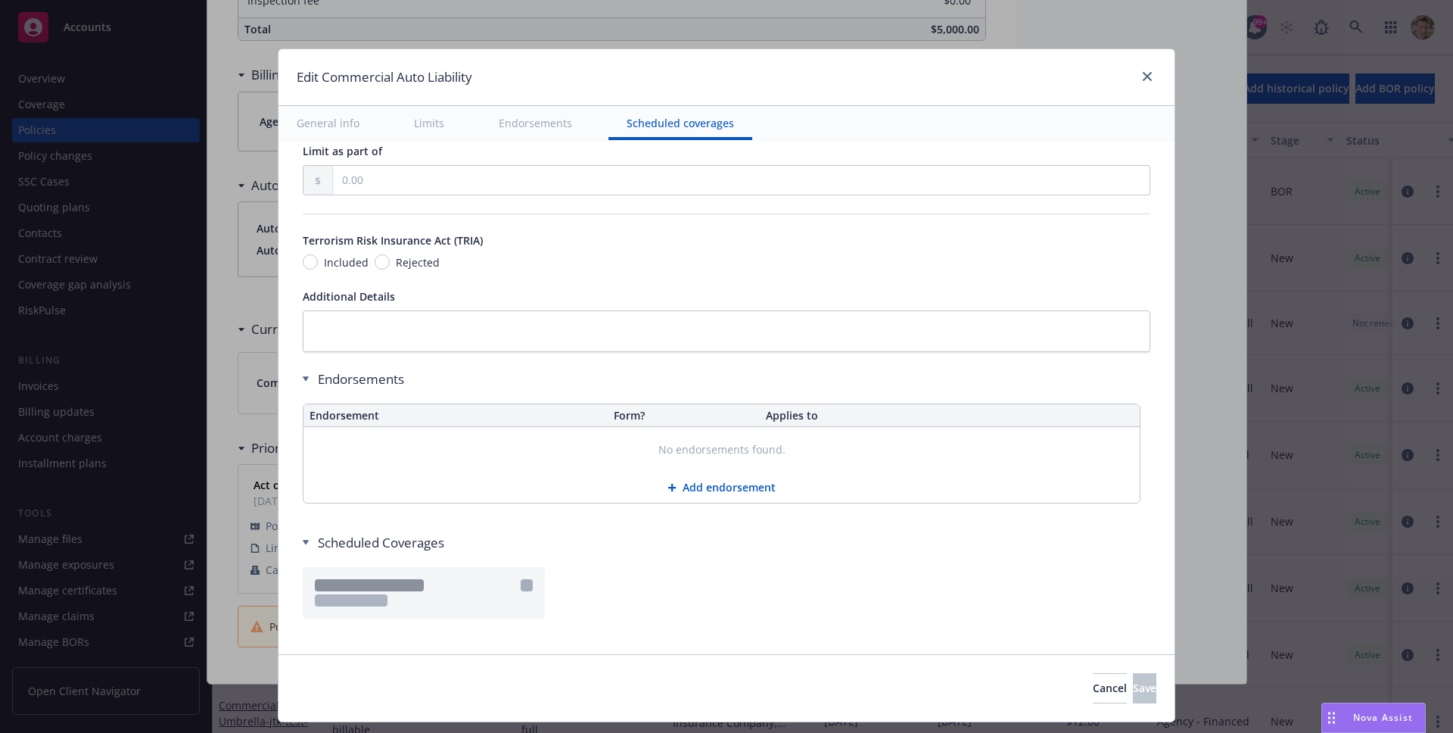
scroll to position [2053, 0]
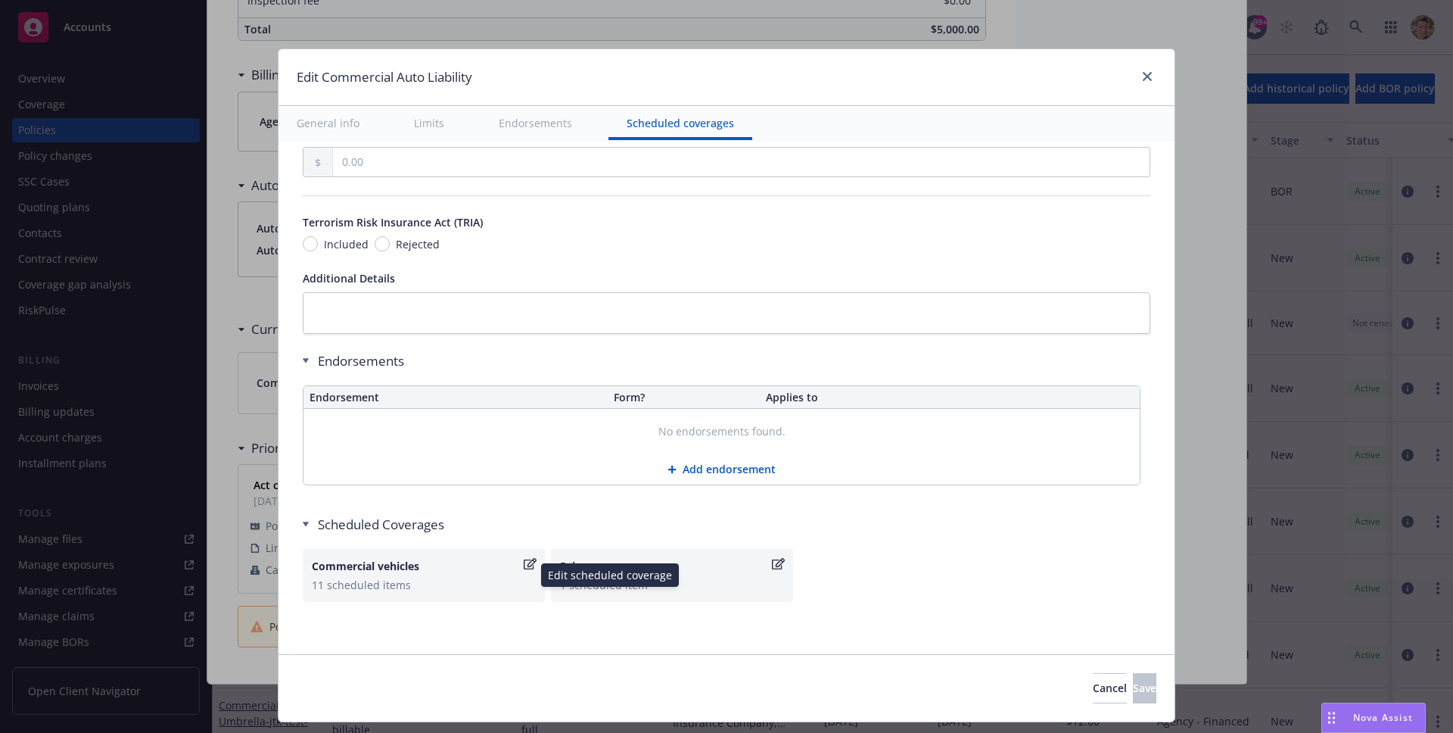
click at [412, 573] on div "Commercial vehicles" at bounding box center [416, 566] width 209 height 16
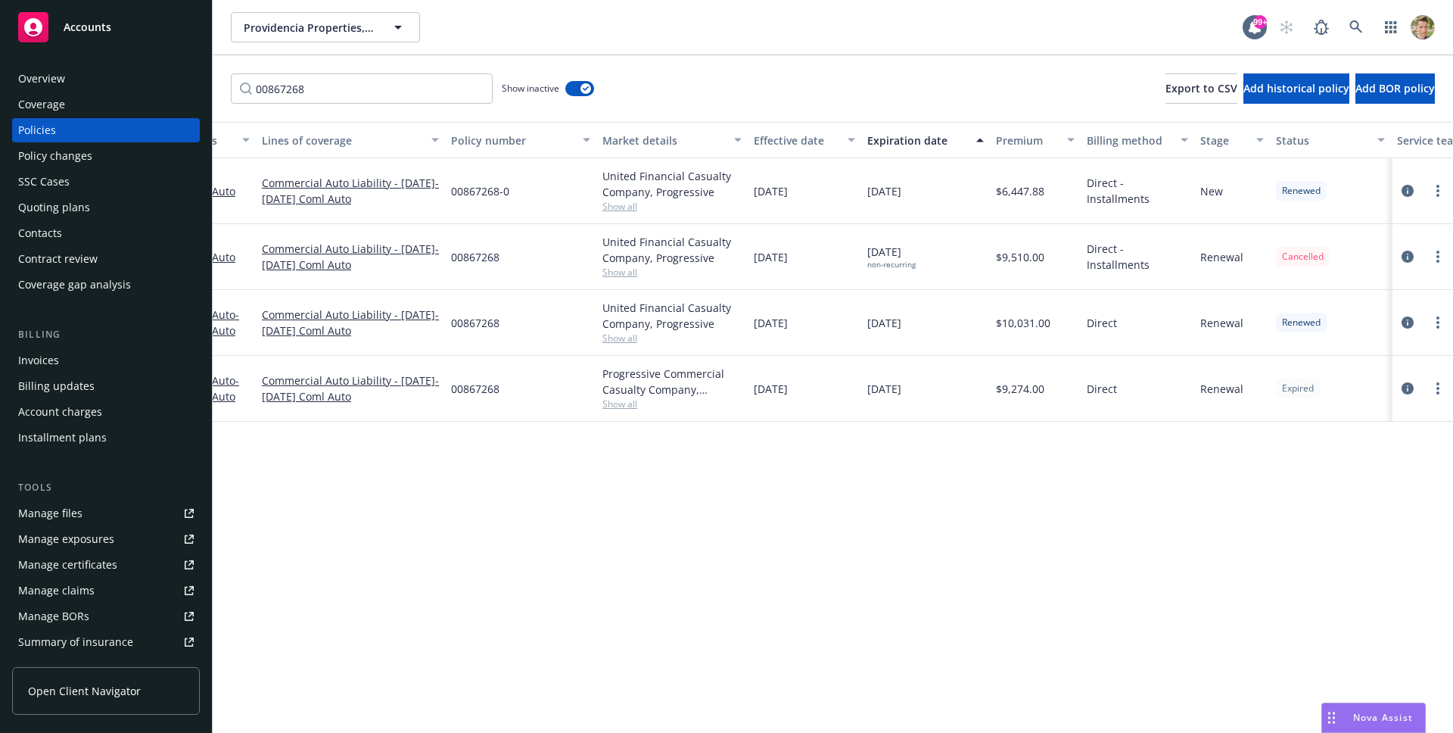
scroll to position [0, 220]
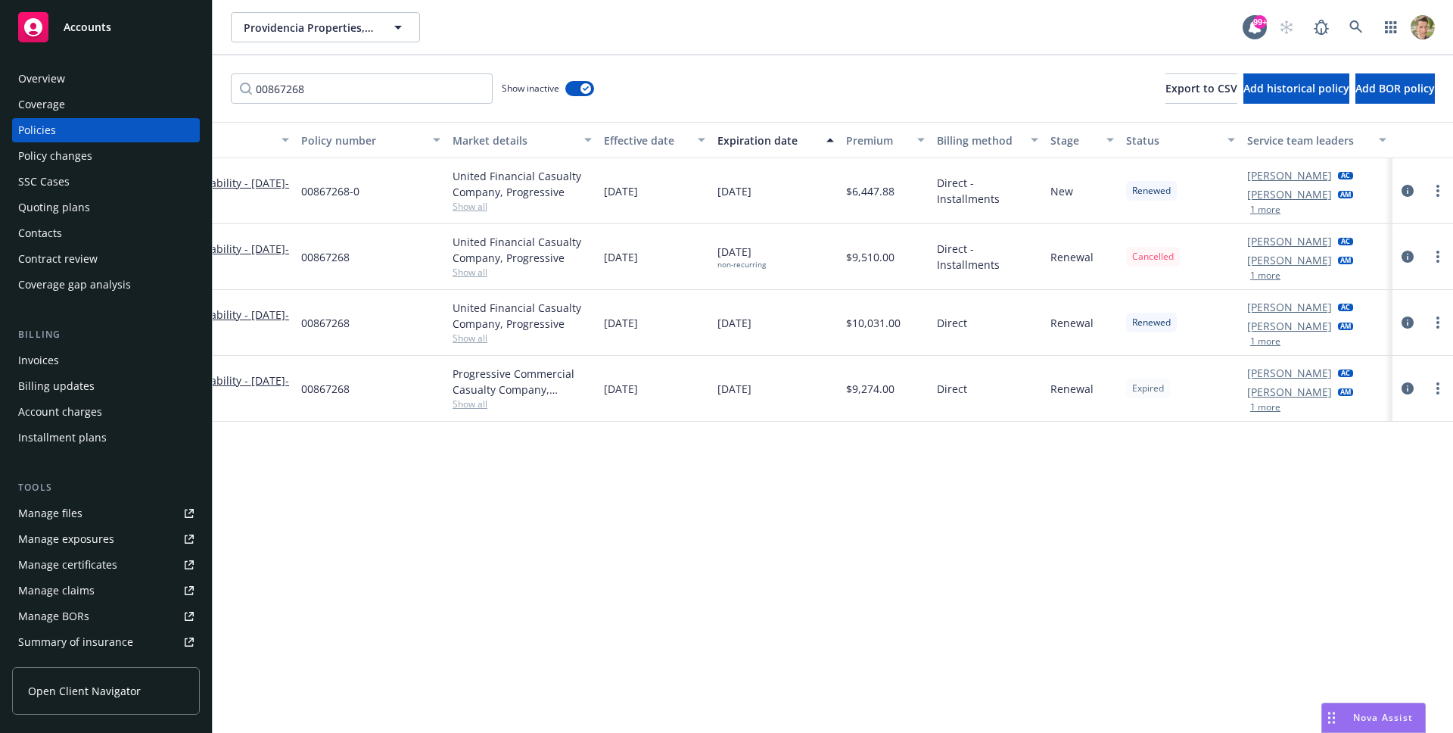
type input "00867268"
click at [1444, 258] on link "more" at bounding box center [1438, 256] width 18 height 18
